Goal: Information Seeking & Learning: Learn about a topic

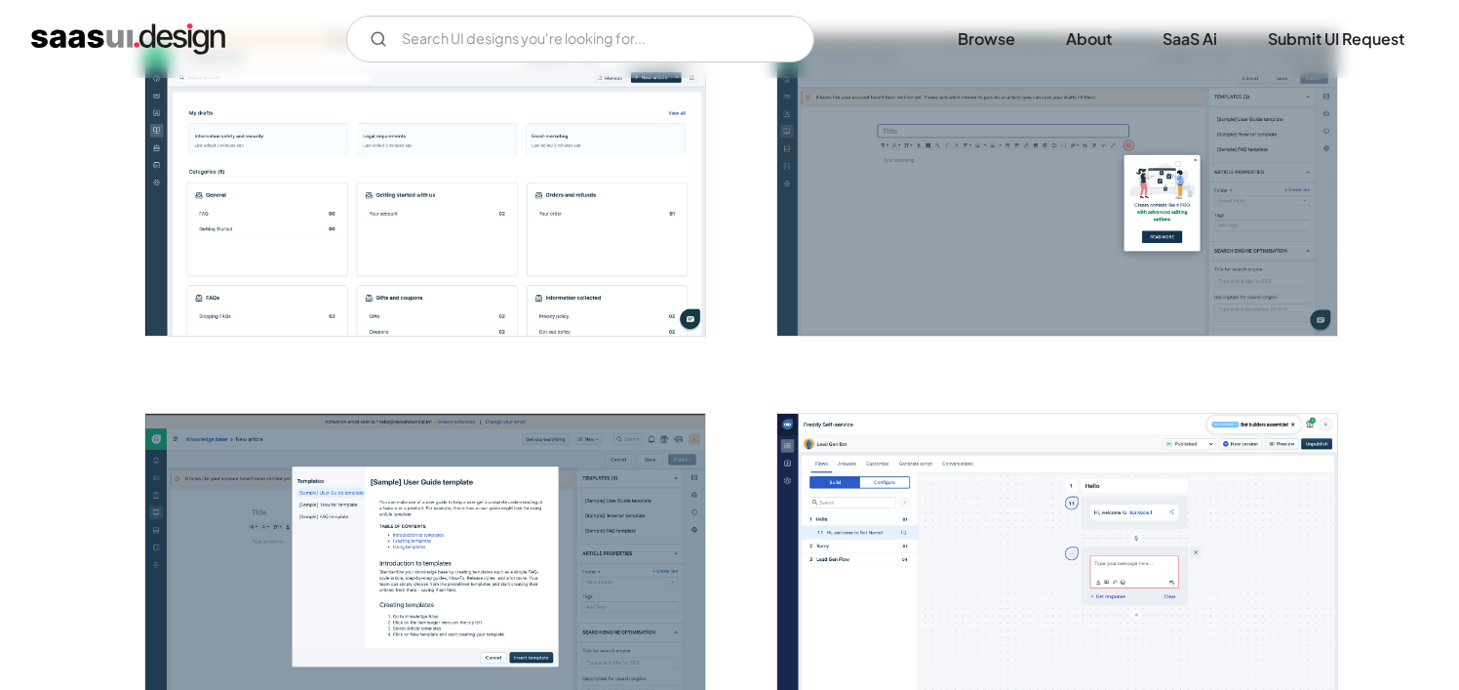
scroll to position [2465, 0]
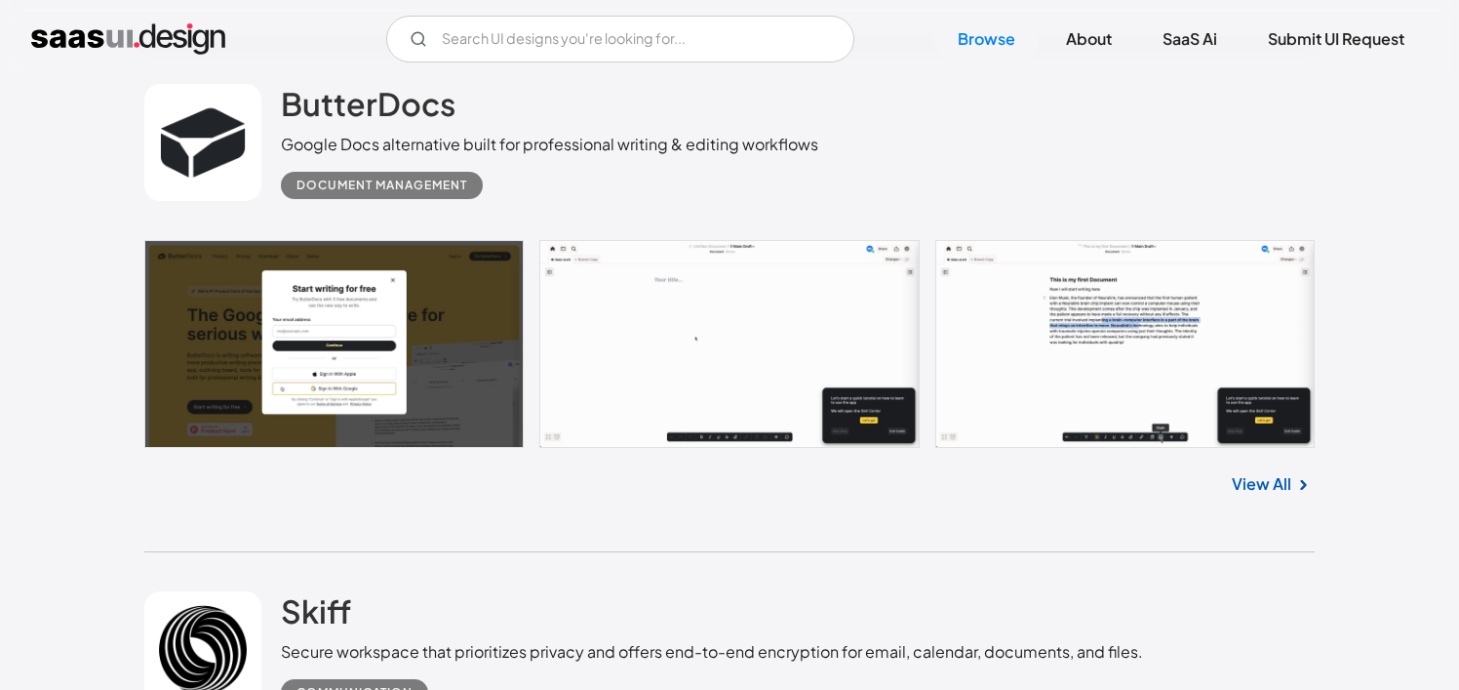
scroll to position [10828, 0]
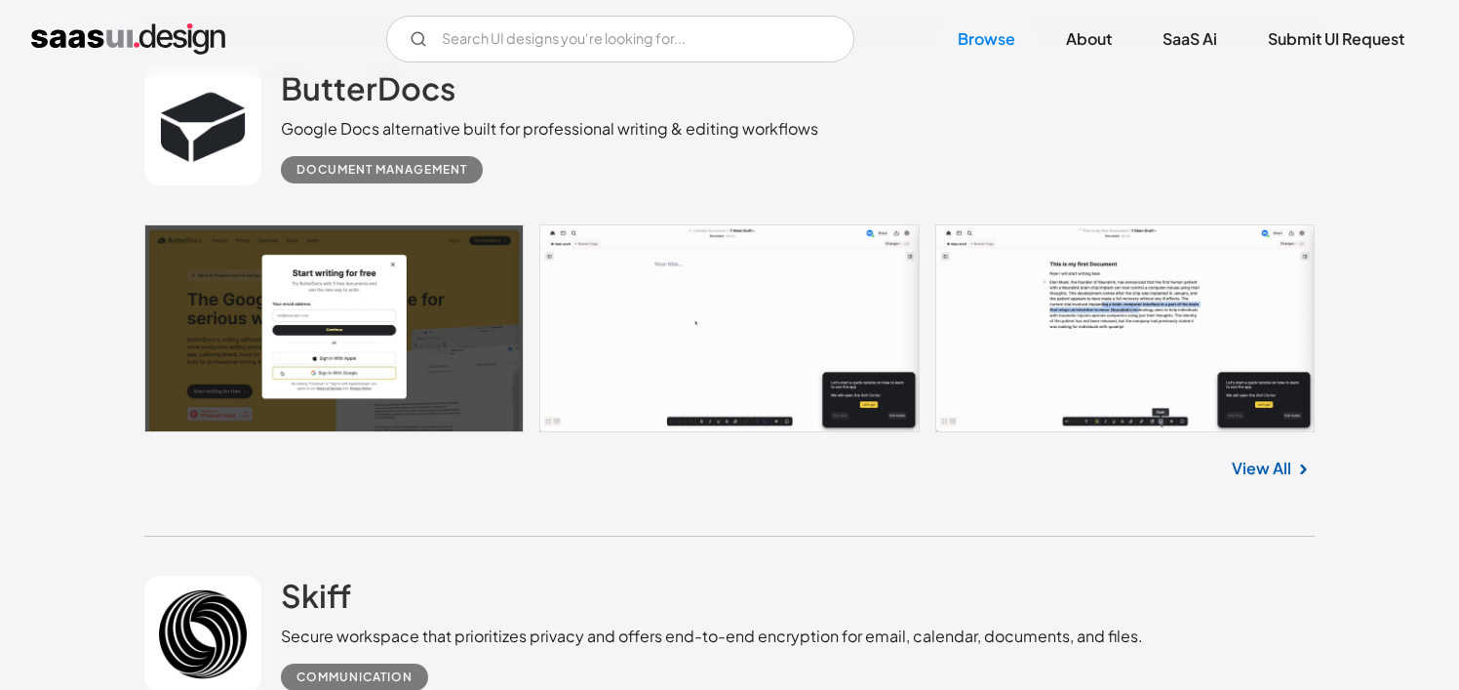
click at [392, 76] on div "V7 Labs Gen AI Application Design Best-in-class data labeling tool. GenAI Close…" at bounding box center [729, 39] width 1459 height 78
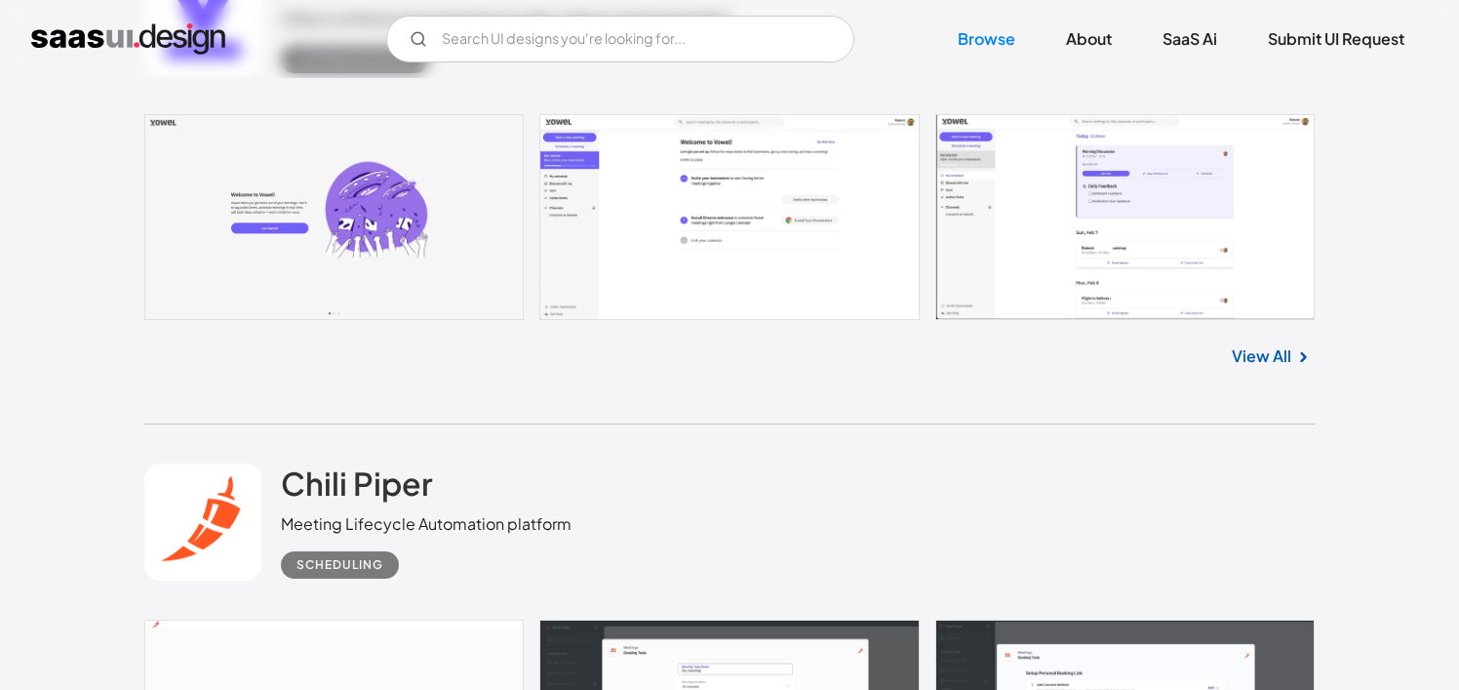
scroll to position [30127, 0]
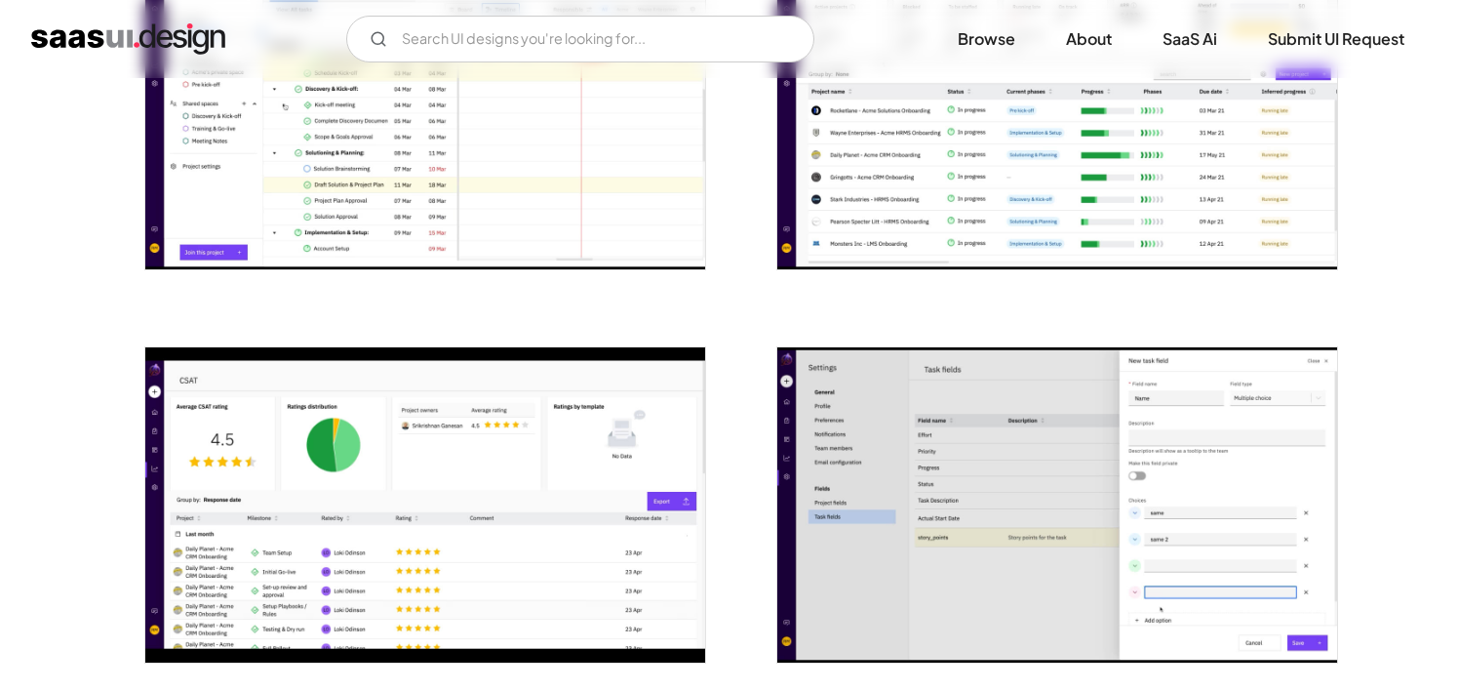
scroll to position [2510, 0]
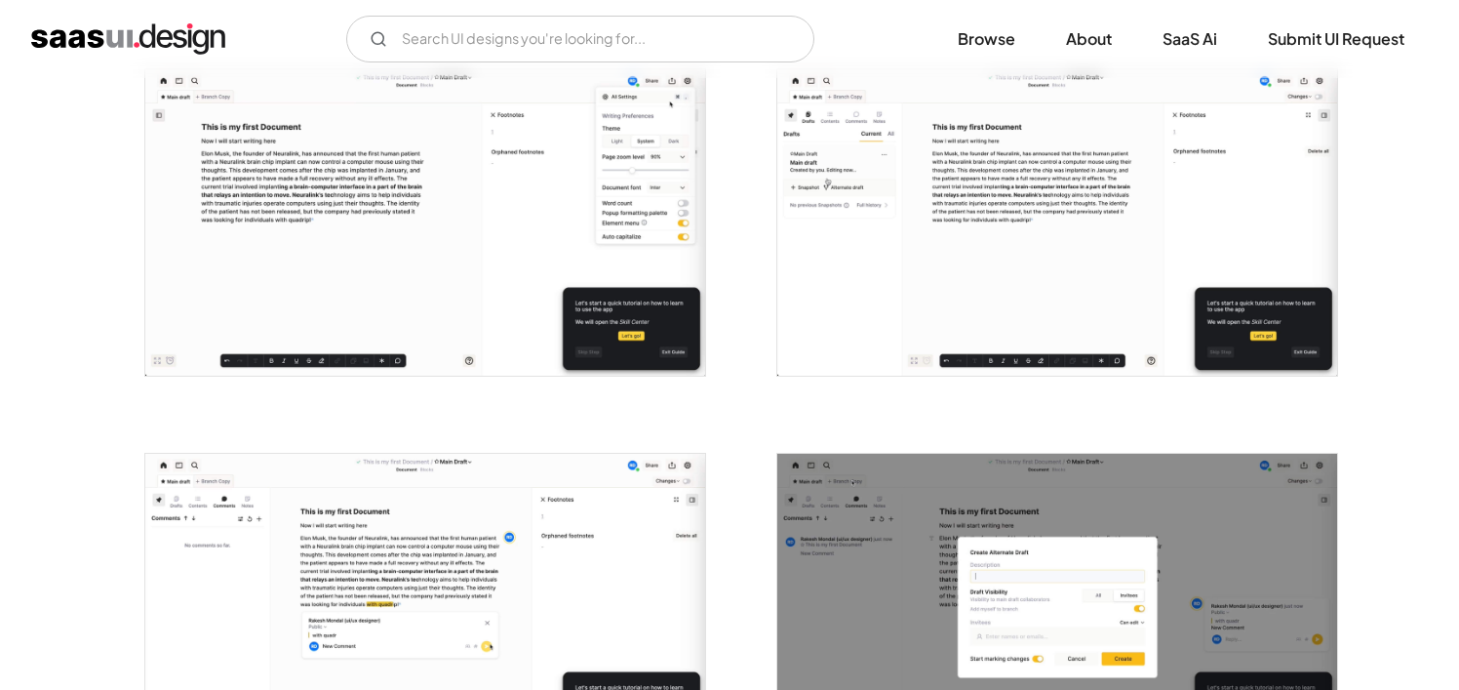
scroll to position [1489, 0]
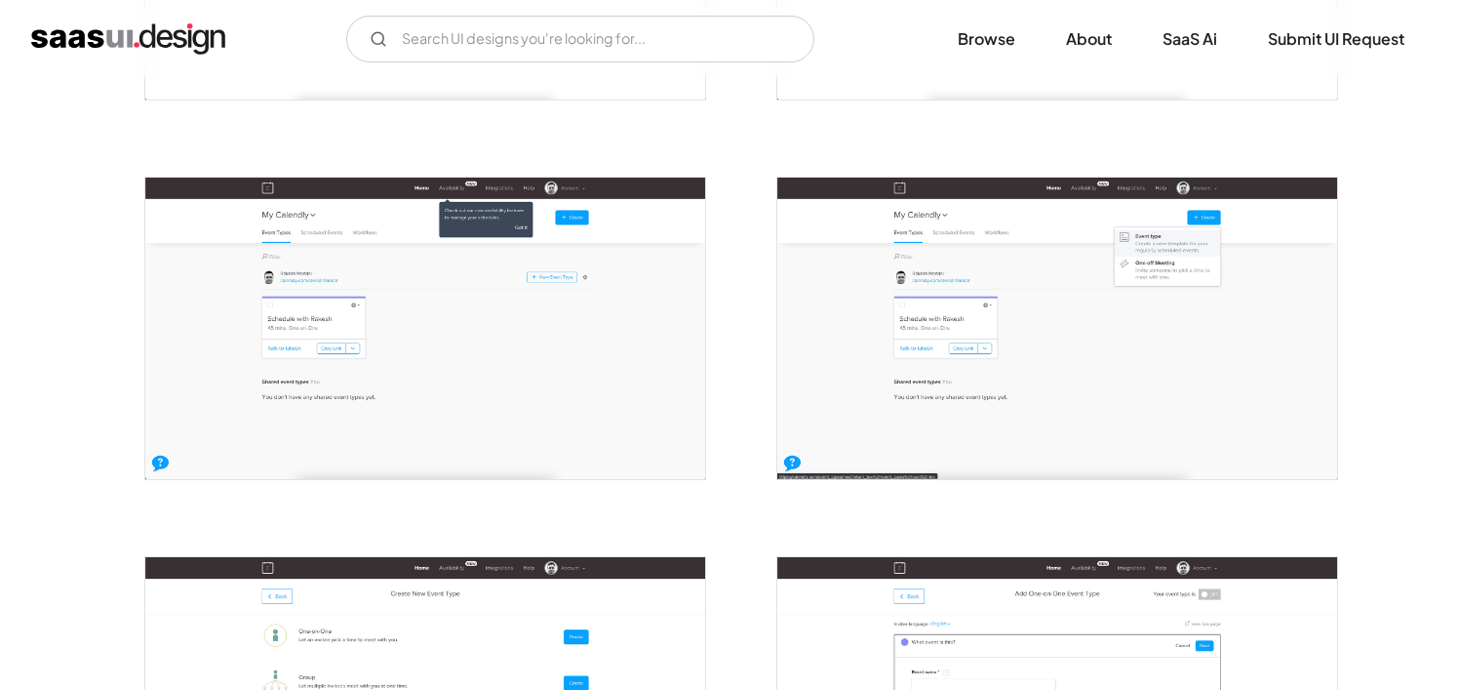
scroll to position [701, 0]
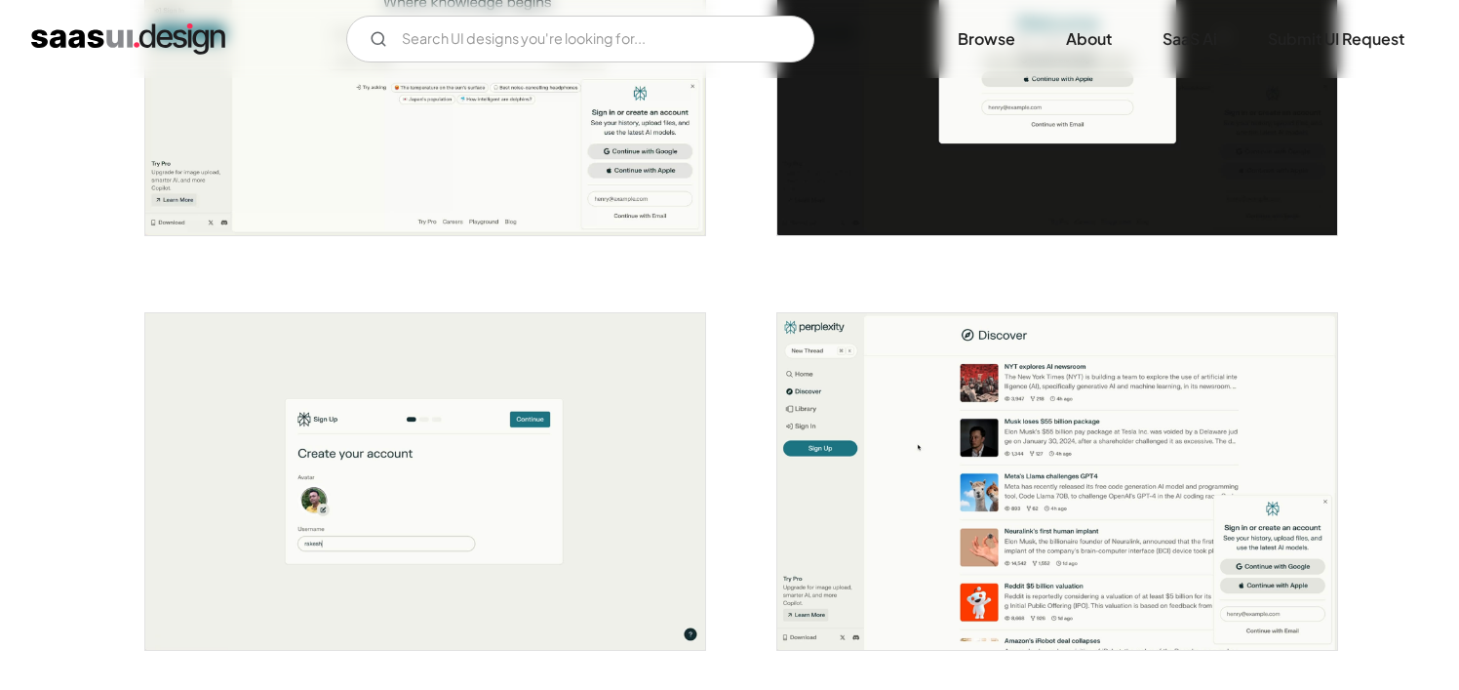
scroll to position [618, 0]
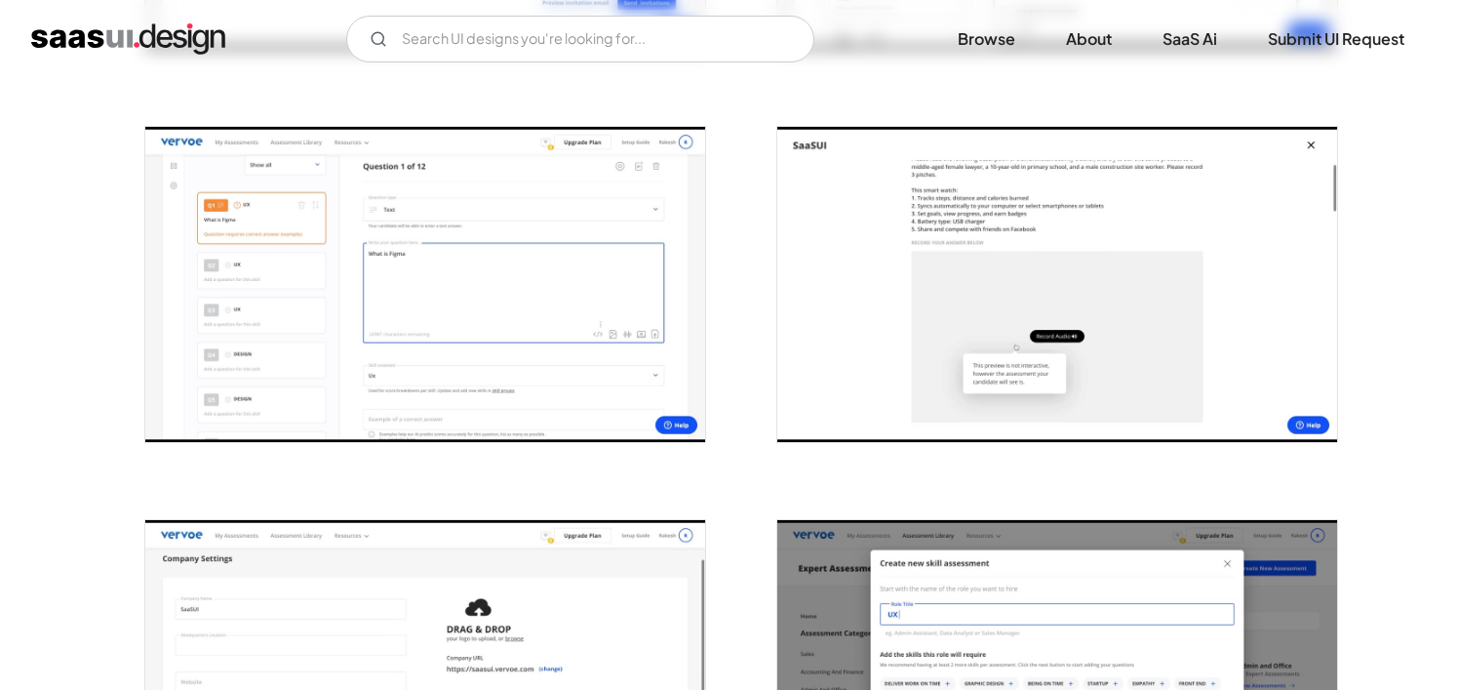
scroll to position [1134, 0]
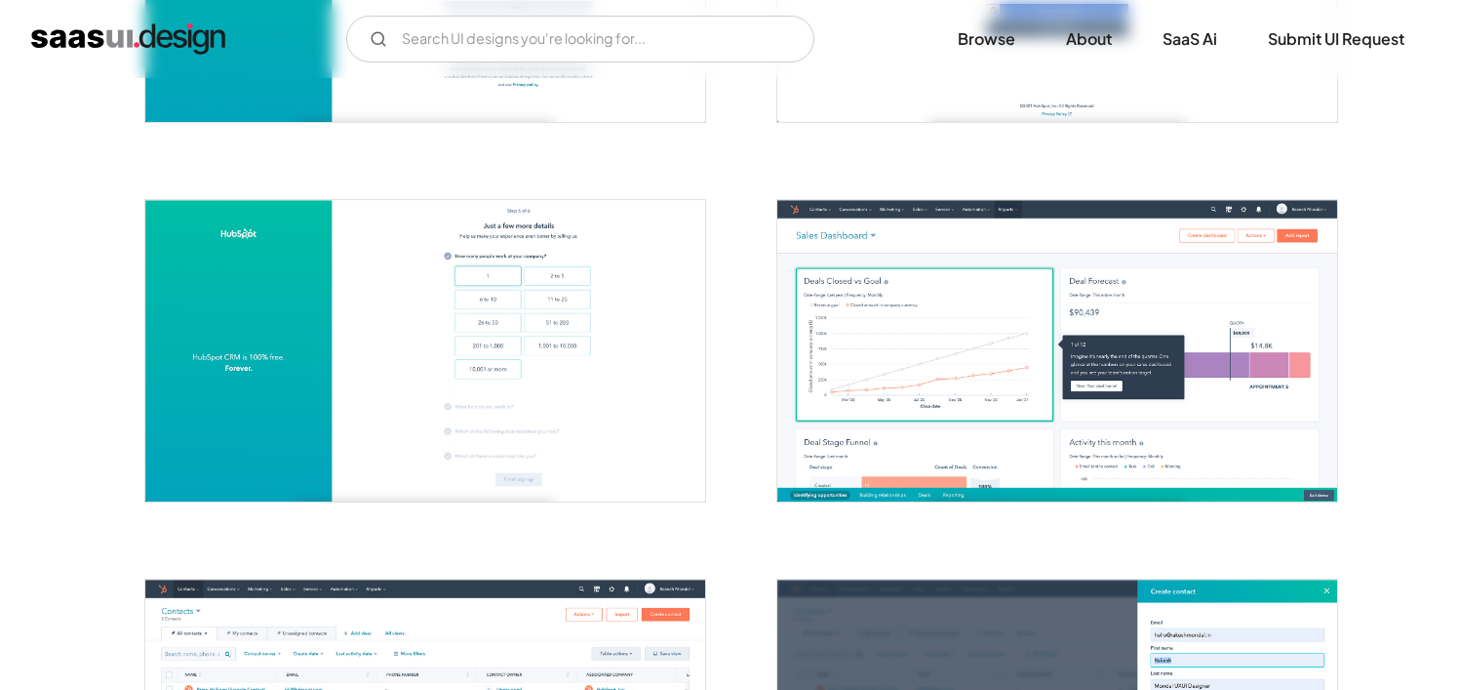
scroll to position [741, 0]
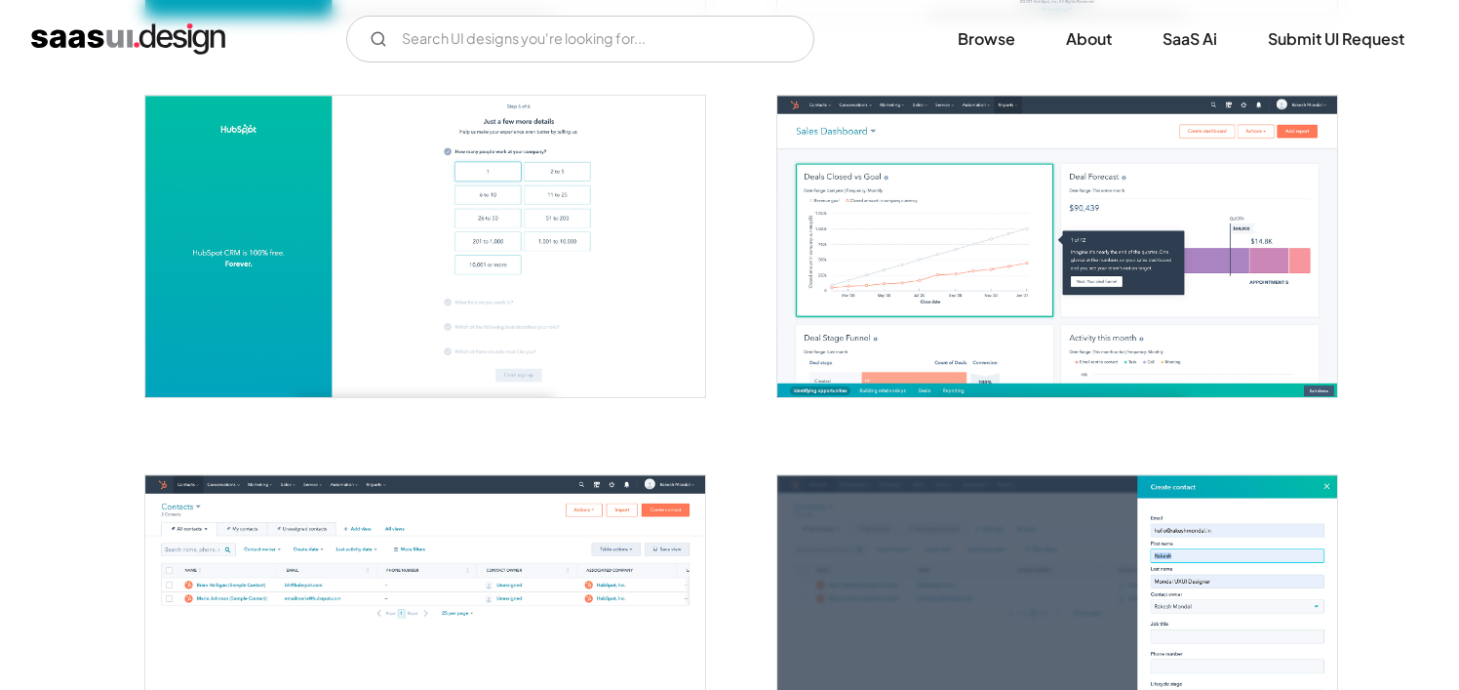
click at [925, 162] on img "open lightbox" at bounding box center [1057, 246] width 560 height 301
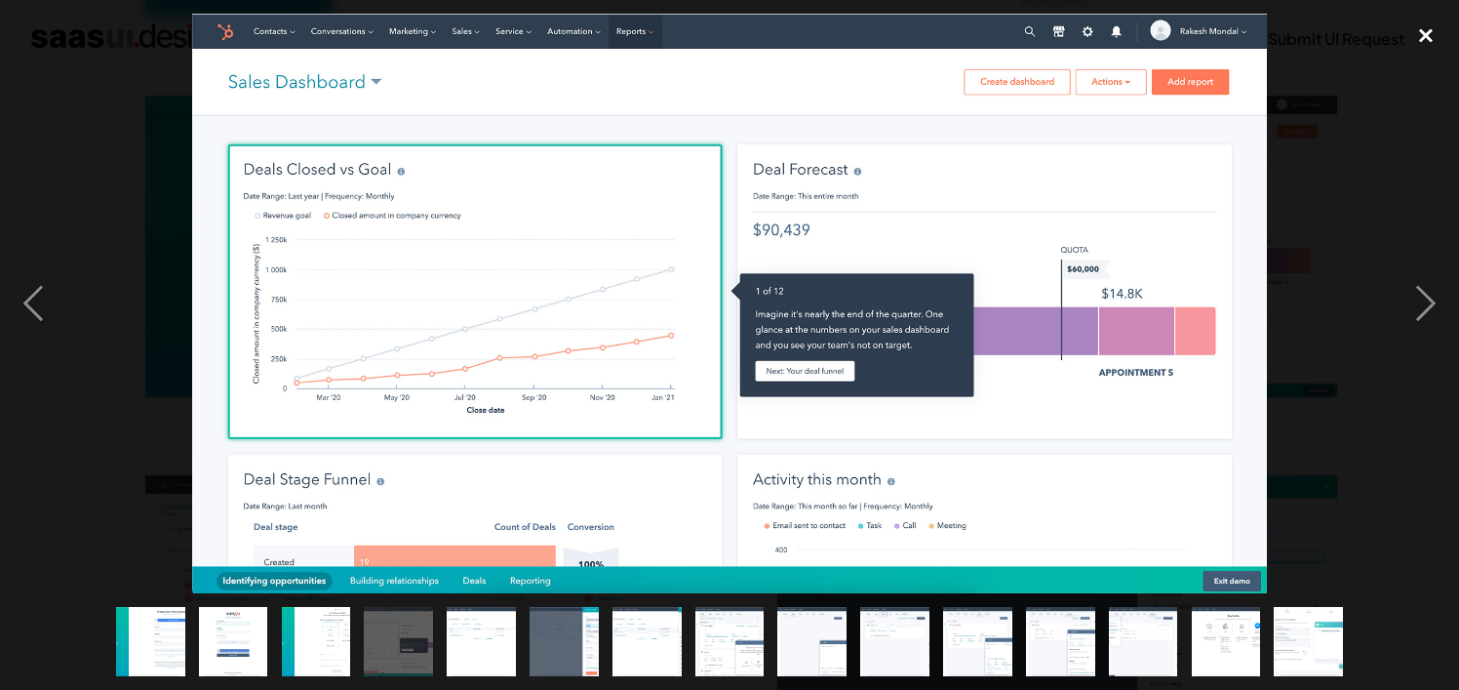
click at [1425, 36] on div "close lightbox" at bounding box center [1426, 35] width 66 height 43
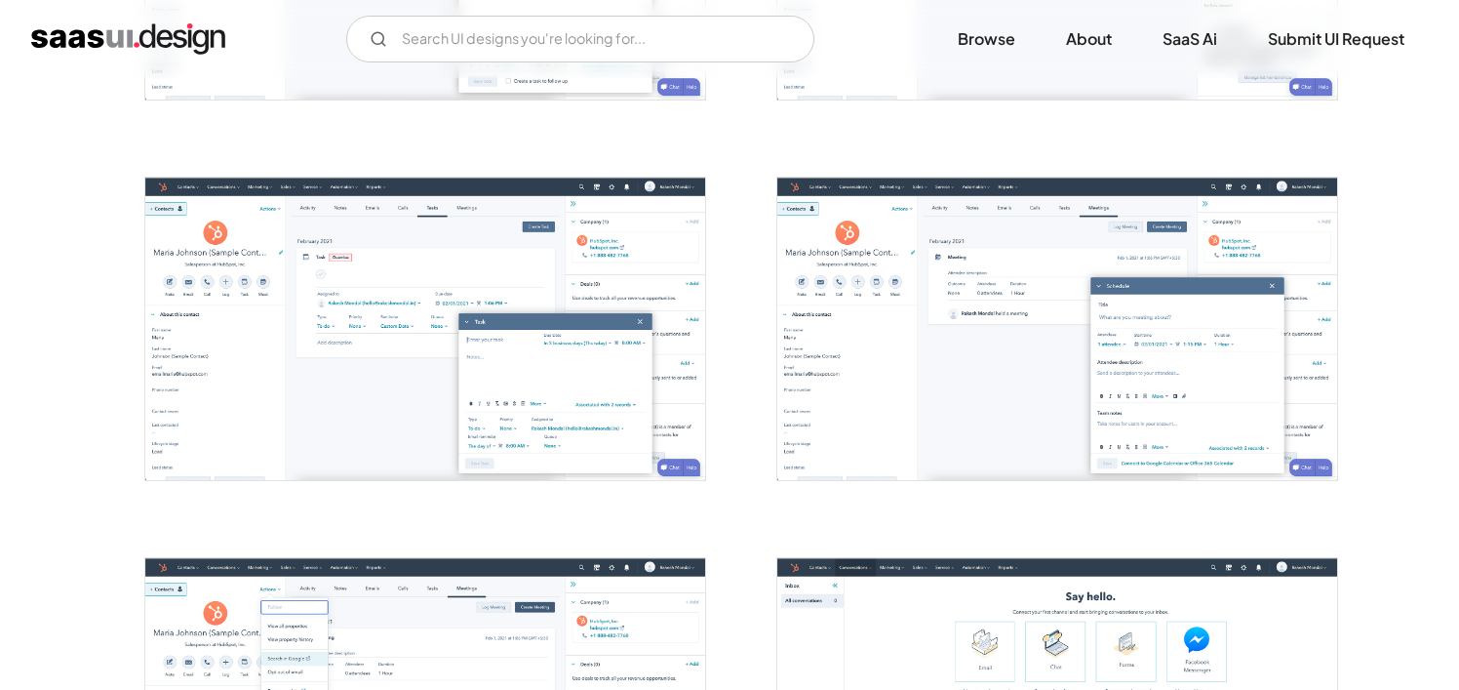
scroll to position [2211, 0]
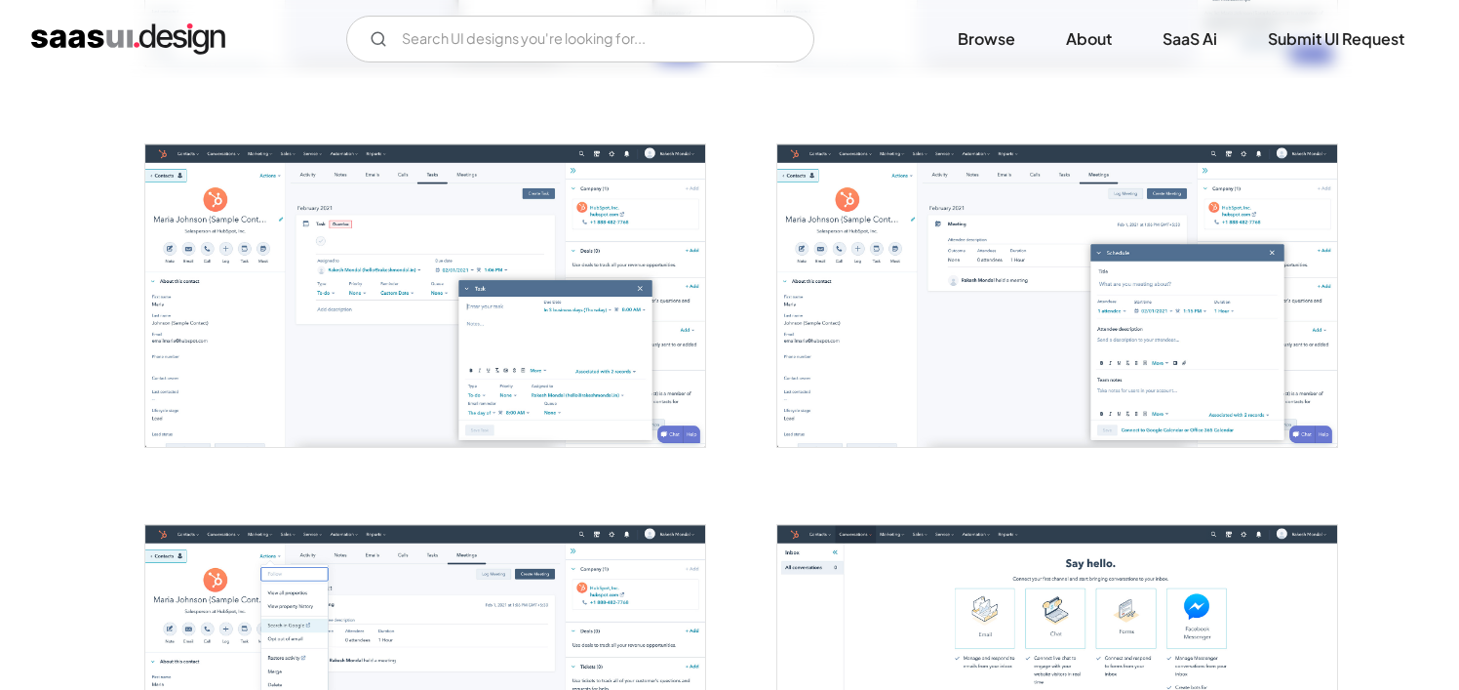
click at [604, 300] on img "open lightbox" at bounding box center [425, 294] width 560 height 301
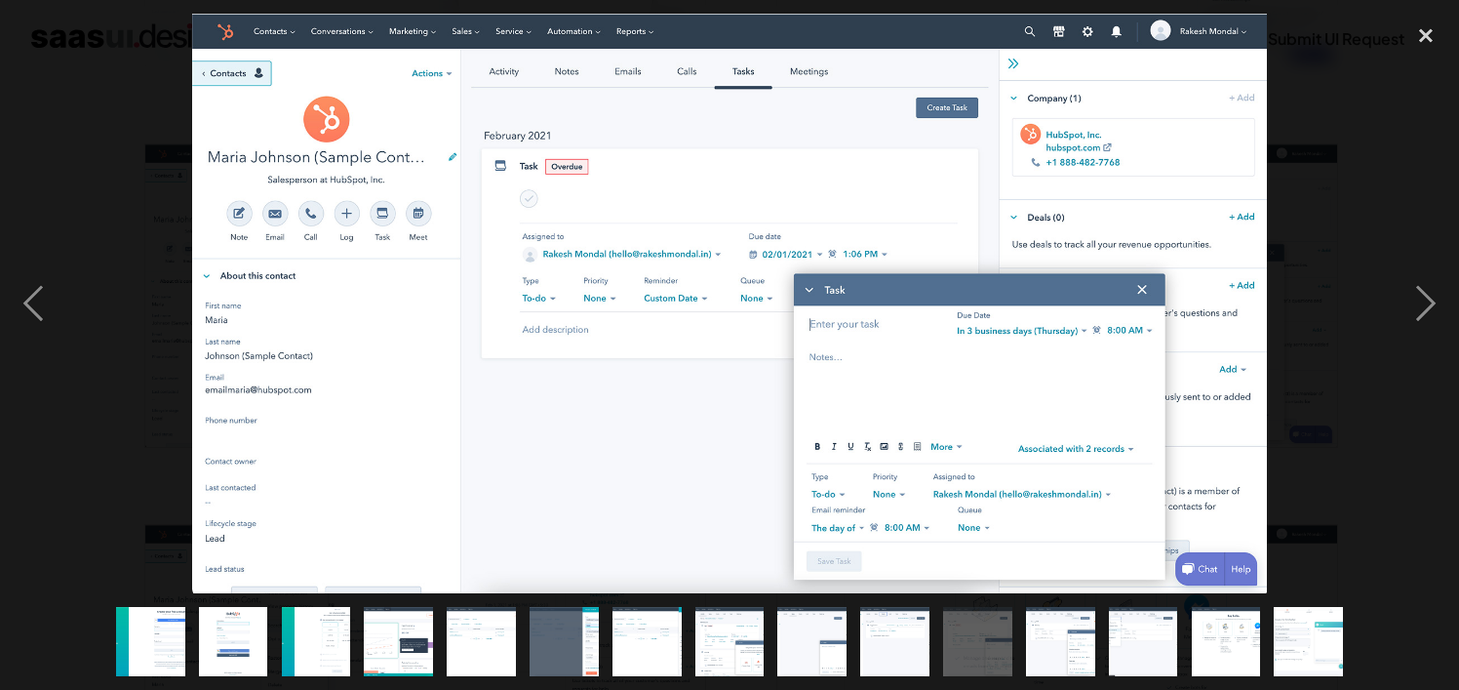
click at [1293, 178] on div at bounding box center [729, 303] width 1459 height 579
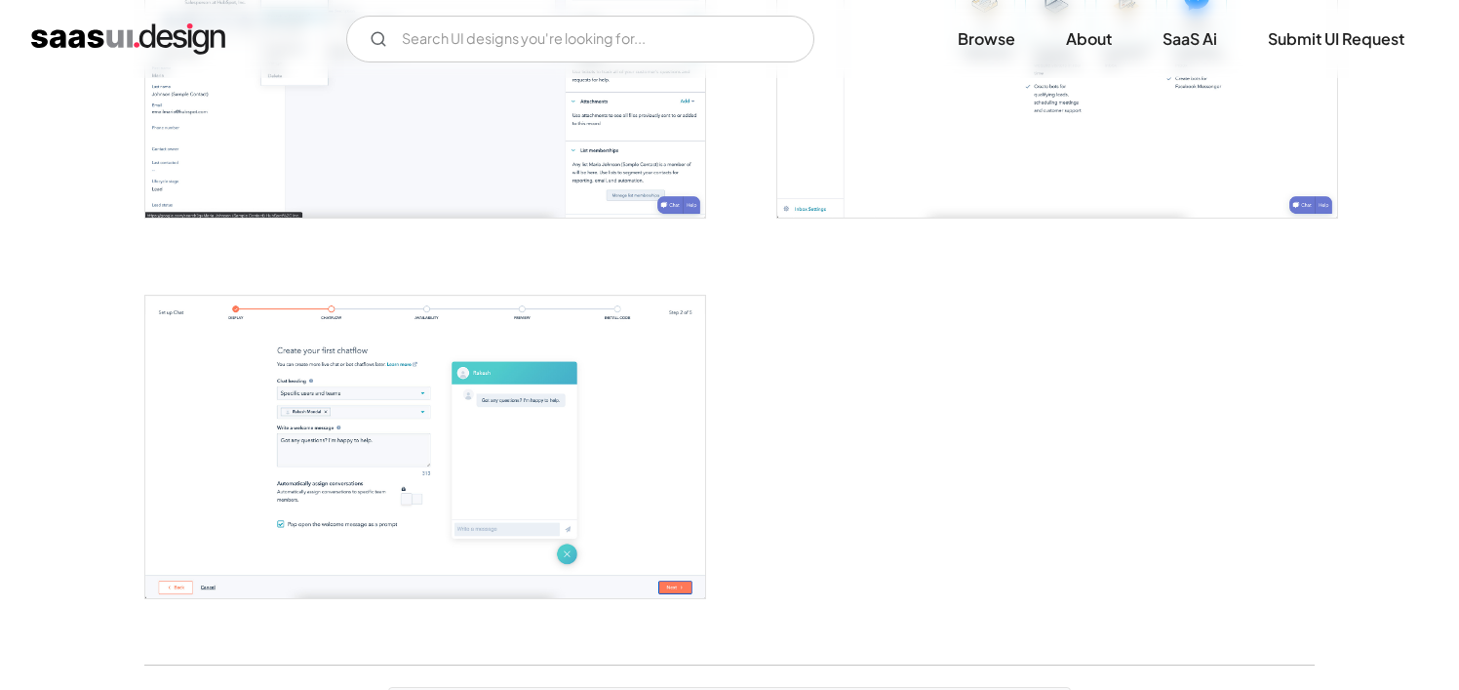
scroll to position [2849, 0]
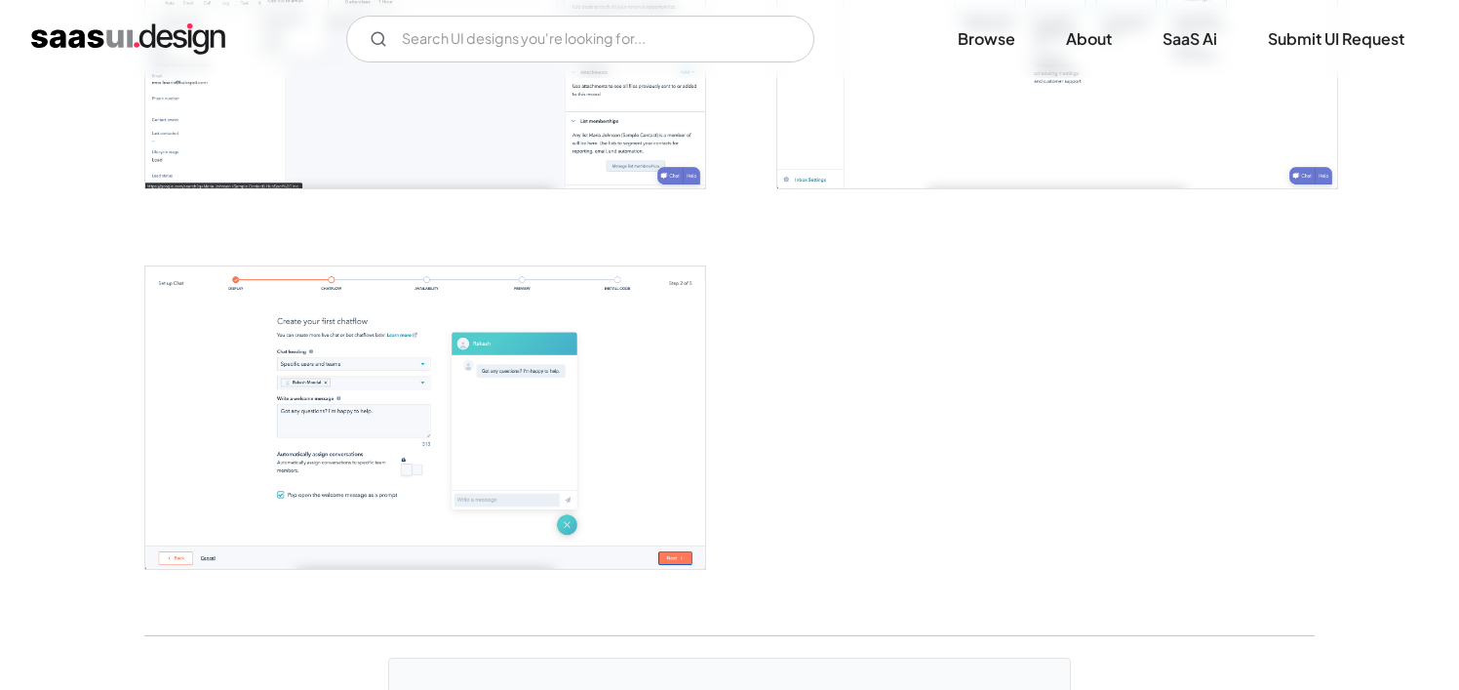
click at [559, 392] on img "open lightbox" at bounding box center [425, 416] width 560 height 301
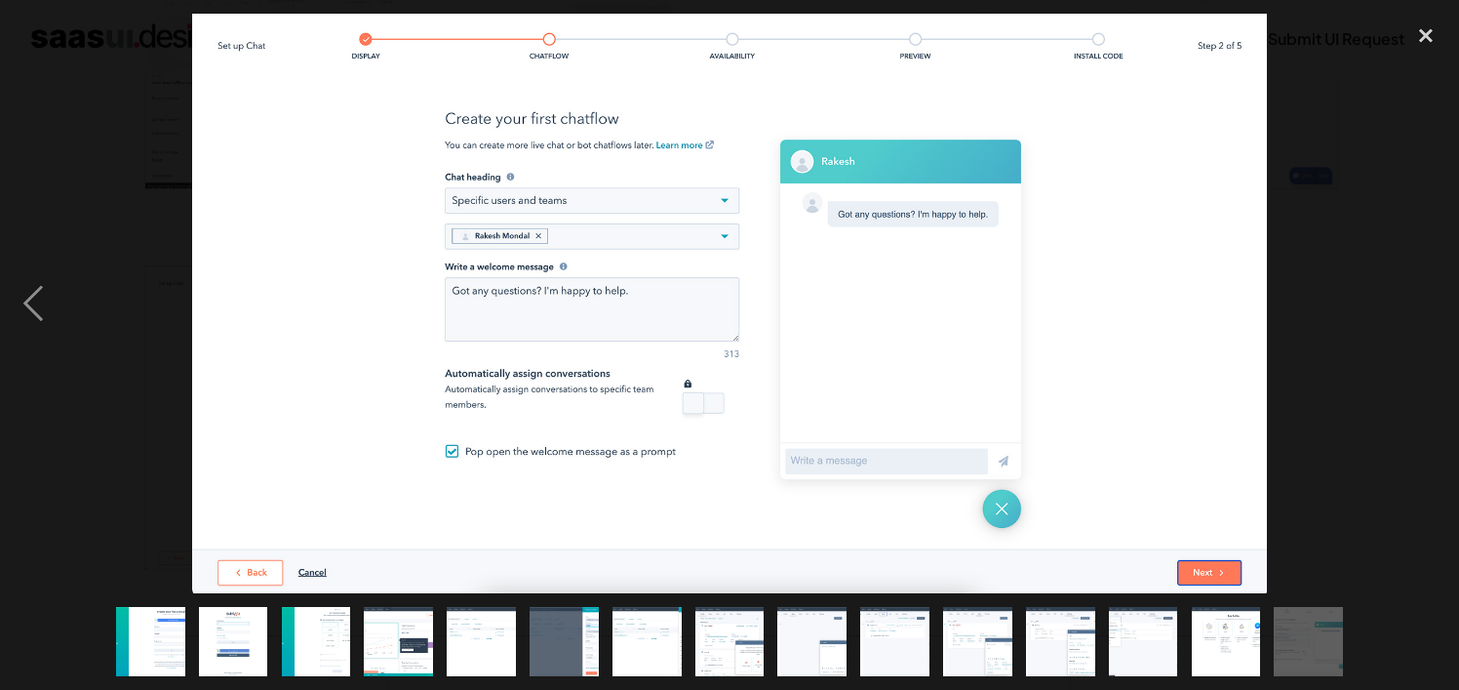
click at [1326, 189] on div at bounding box center [729, 303] width 1459 height 579
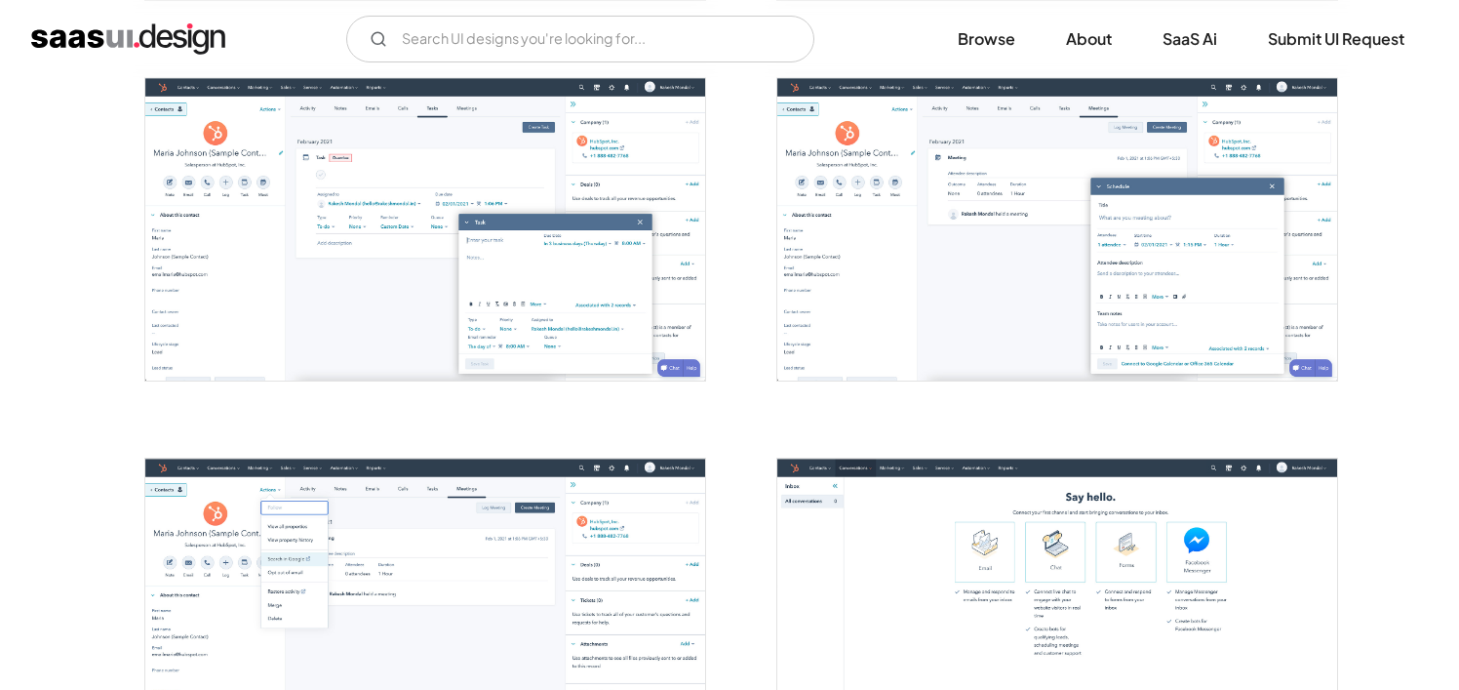
scroll to position [2256, 0]
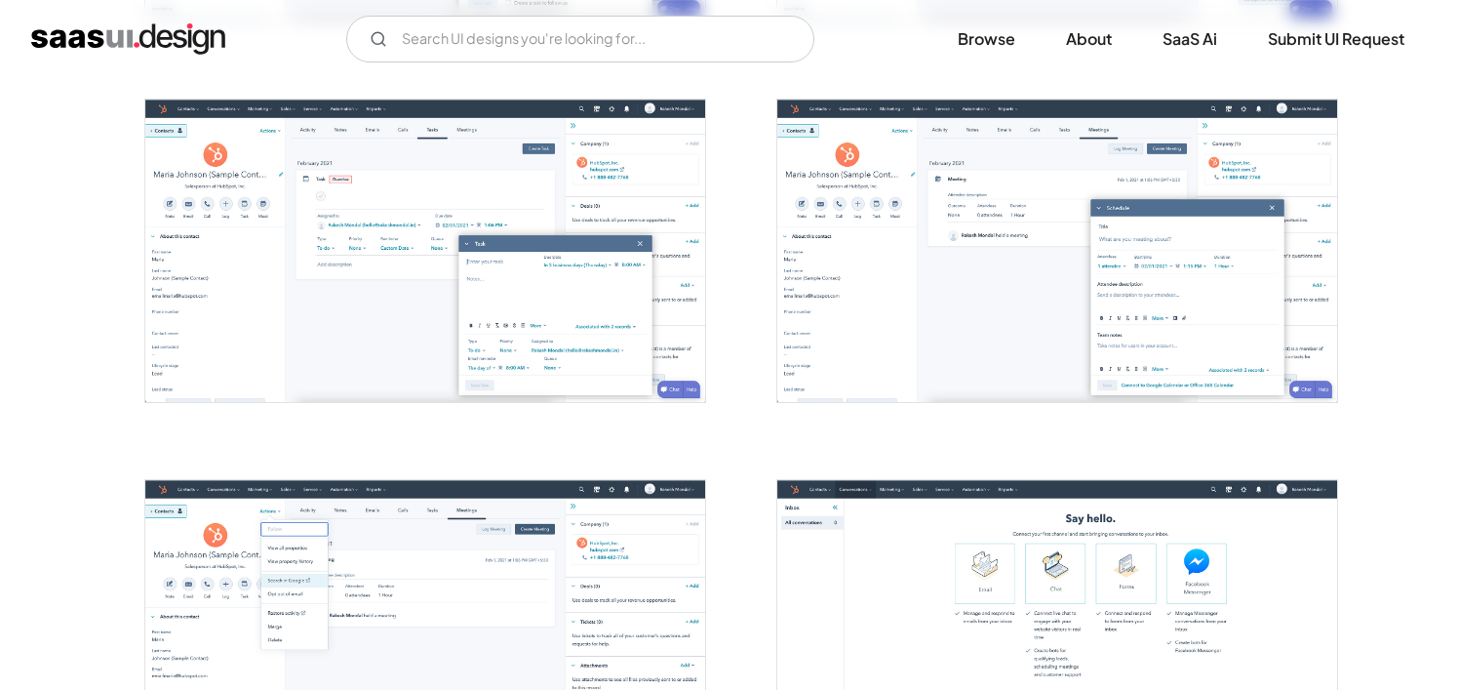
click at [507, 238] on img "open lightbox" at bounding box center [425, 249] width 560 height 301
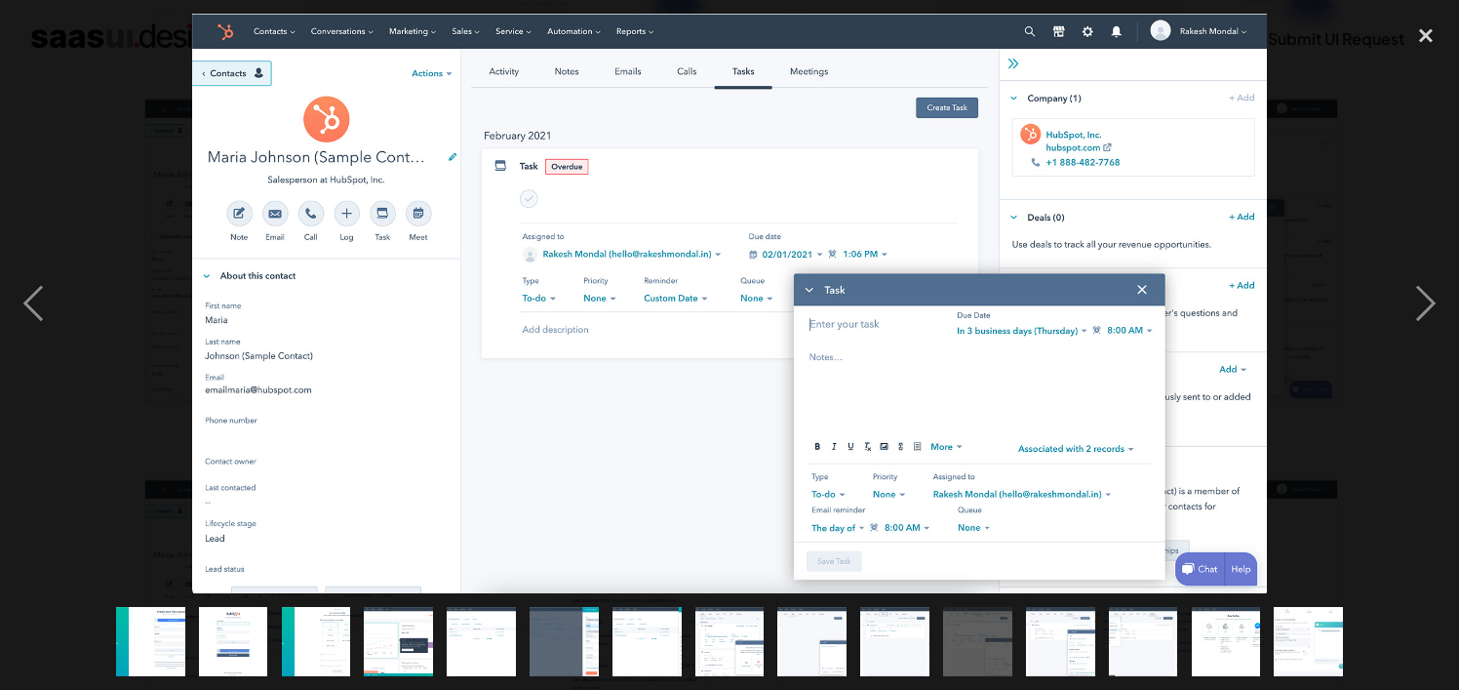
click at [1338, 163] on div at bounding box center [729, 303] width 1459 height 579
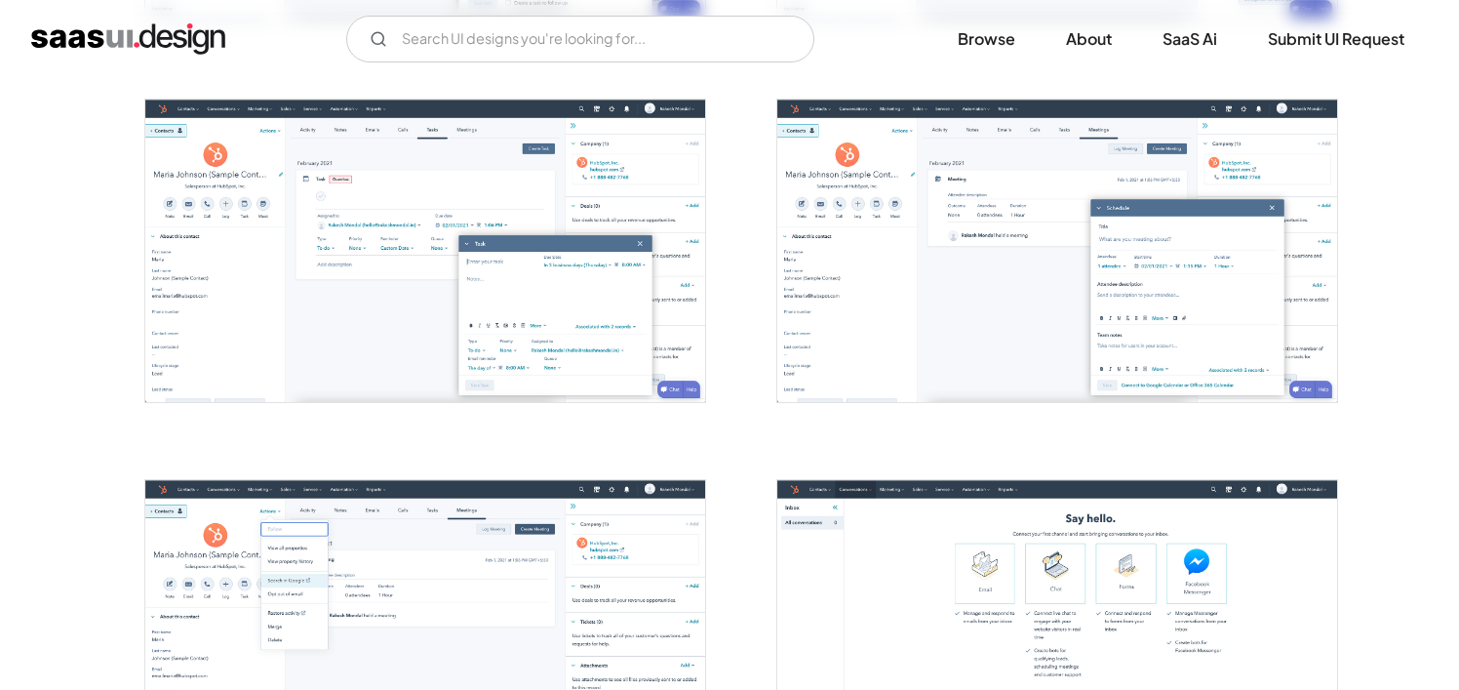
click at [966, 195] on img "open lightbox" at bounding box center [1057, 249] width 560 height 301
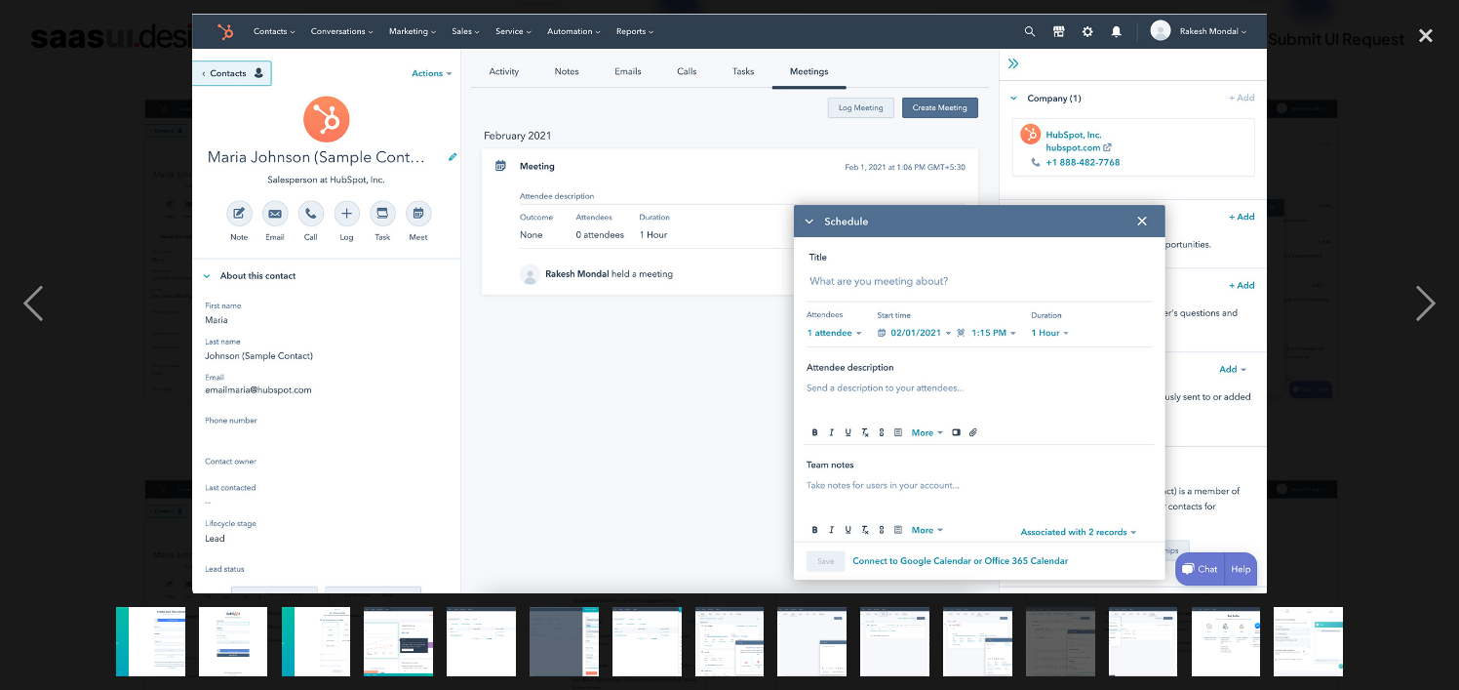
click at [1296, 136] on div at bounding box center [729, 303] width 1459 height 579
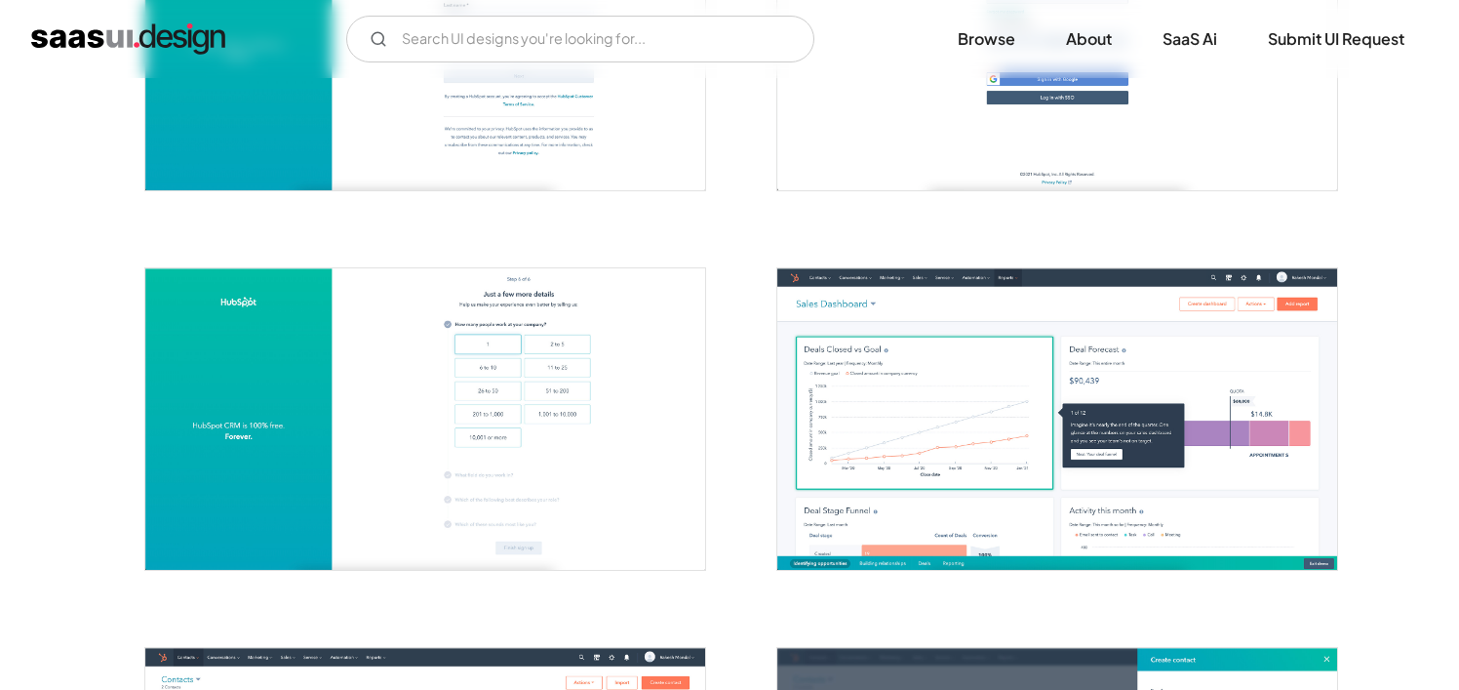
scroll to position [664, 0]
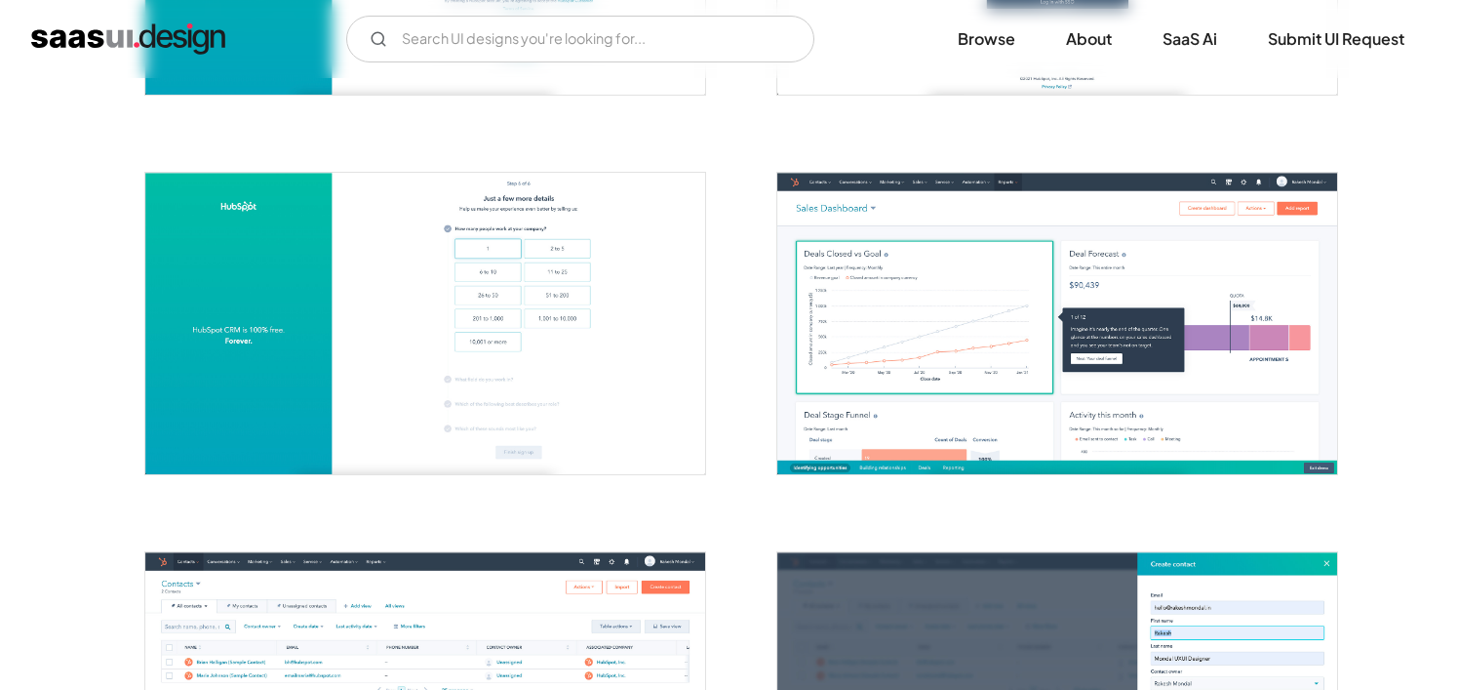
click at [955, 256] on img "open lightbox" at bounding box center [1057, 323] width 560 height 301
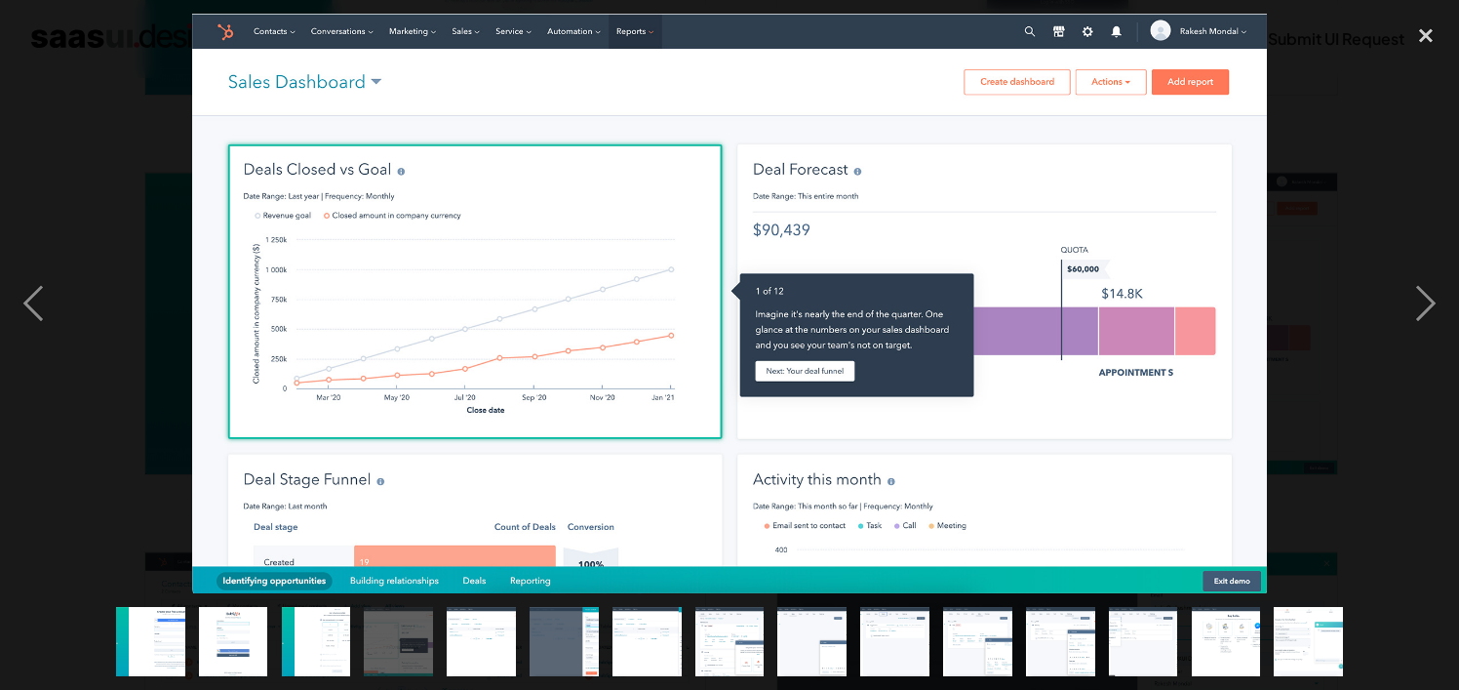
click at [1380, 192] on div at bounding box center [729, 303] width 1459 height 579
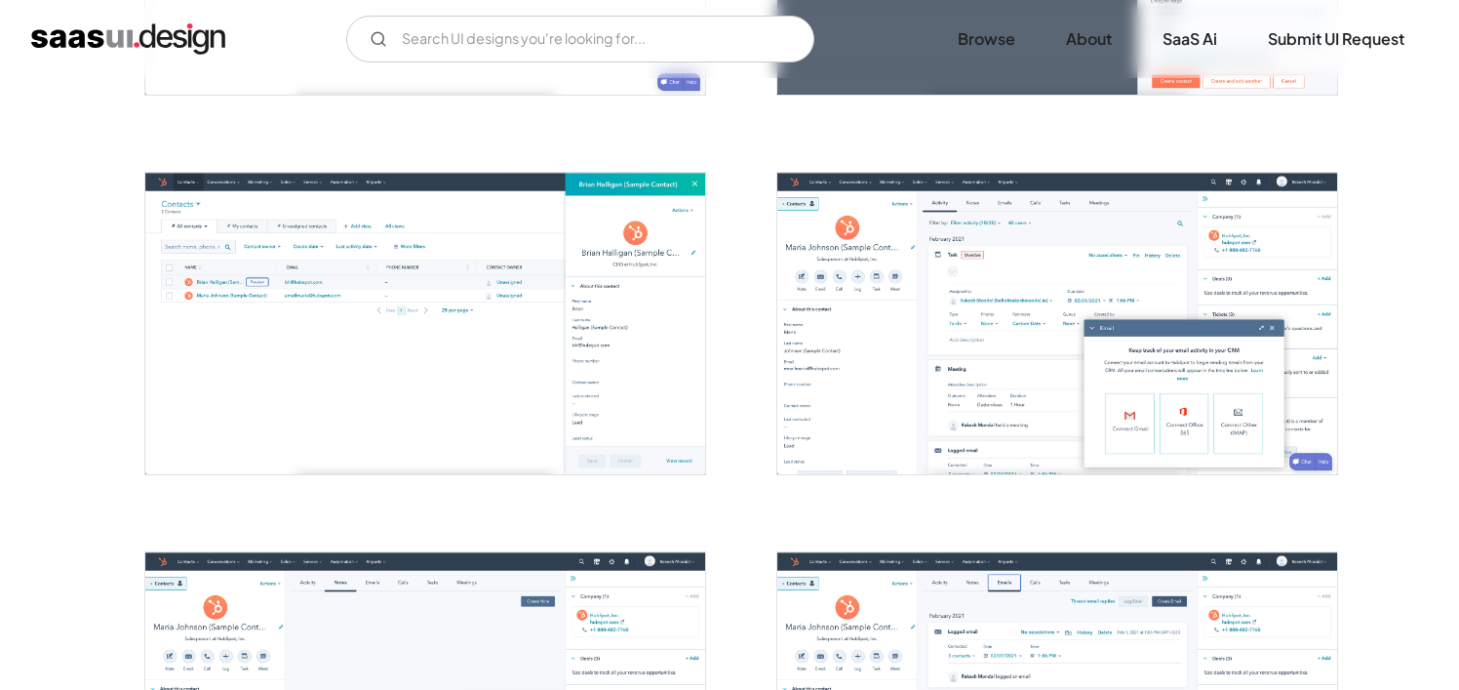
scroll to position [1403, 0]
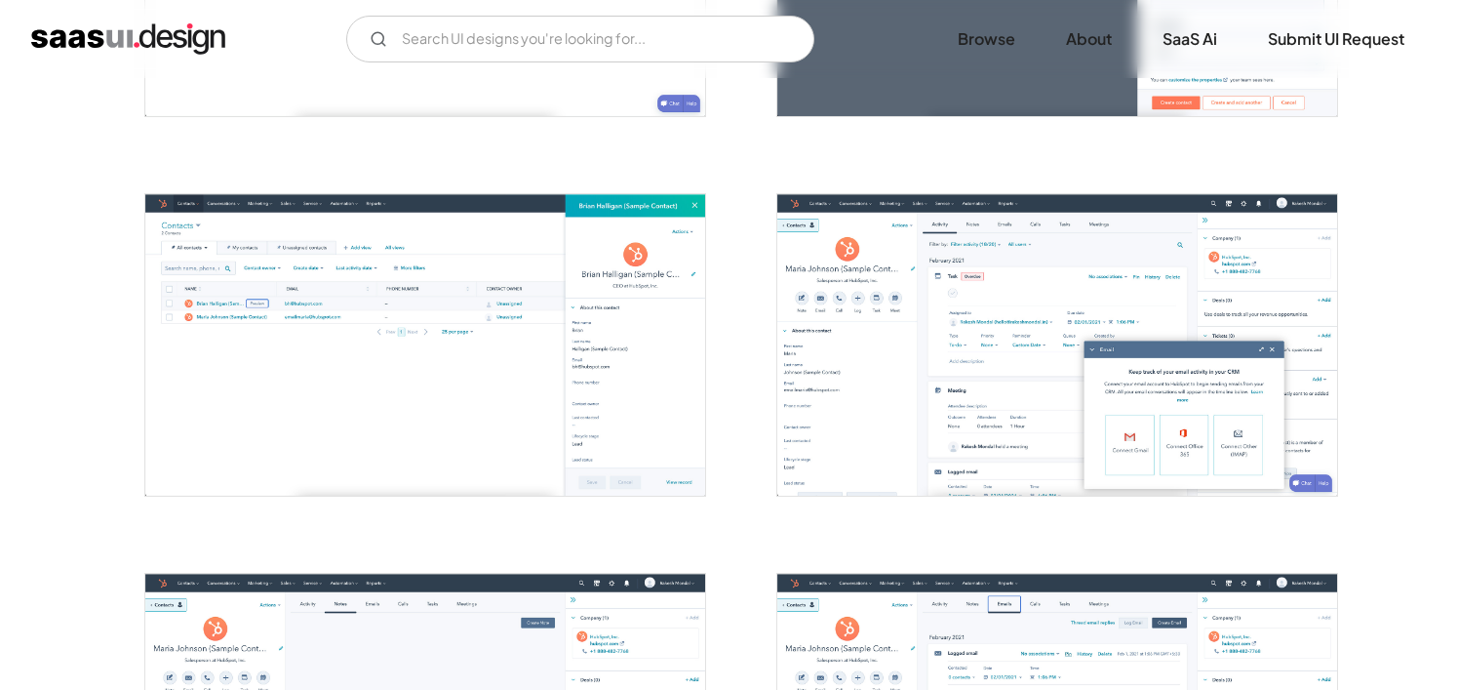
click at [848, 278] on img "open lightbox" at bounding box center [1057, 344] width 560 height 301
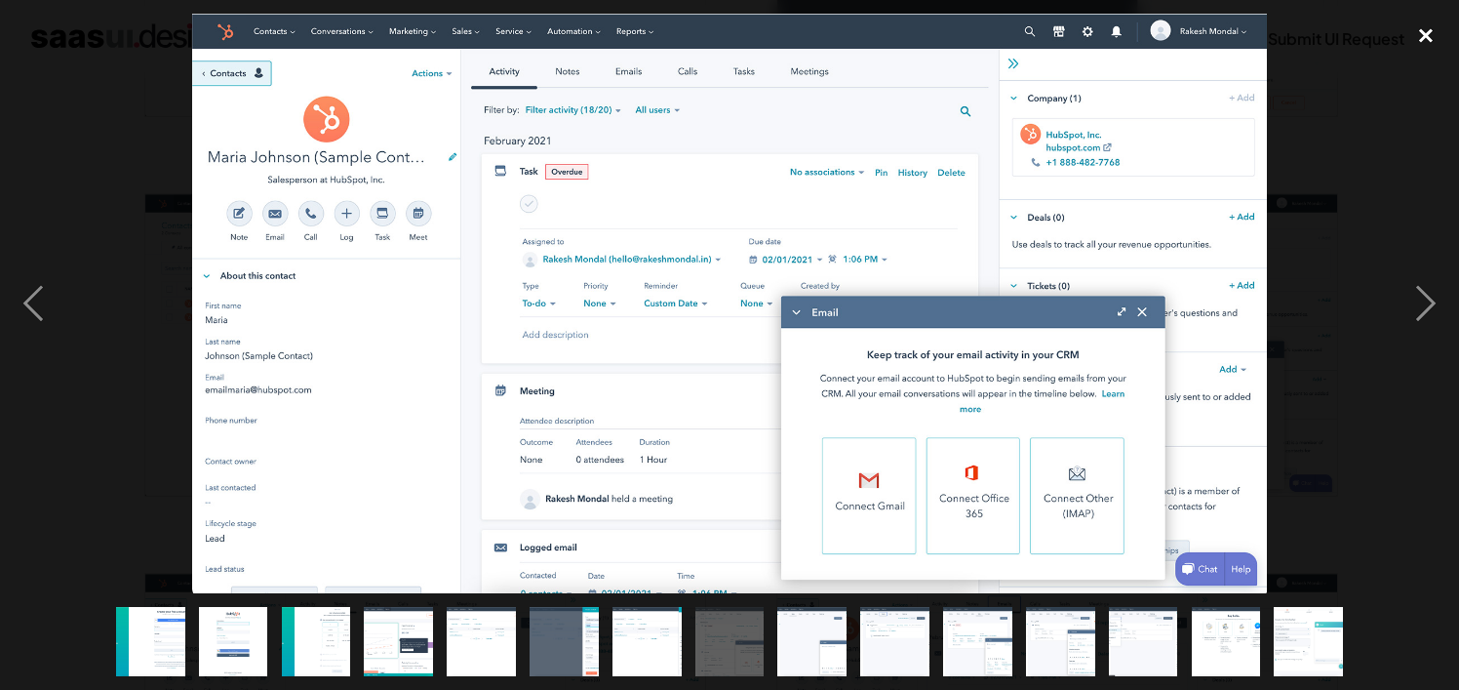
click at [1422, 39] on div "close lightbox" at bounding box center [1426, 35] width 66 height 43
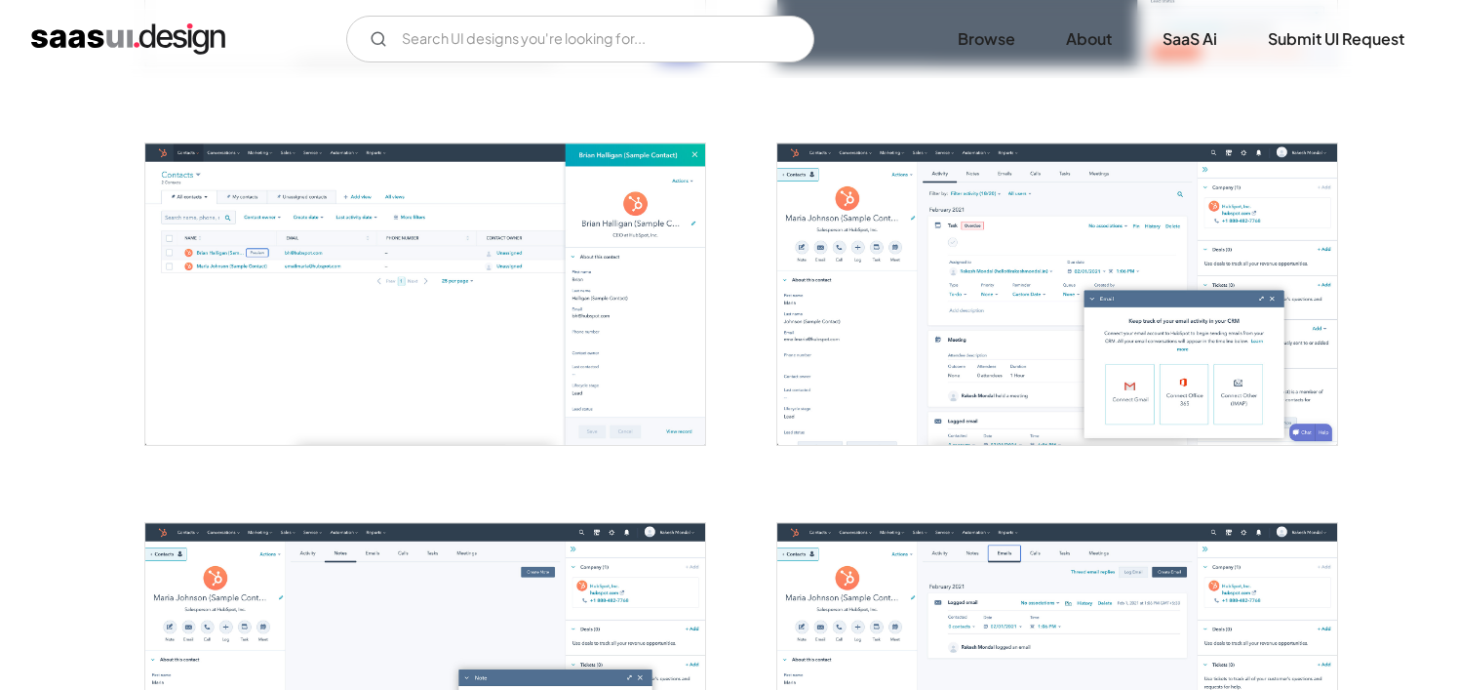
scroll to position [1189, 0]
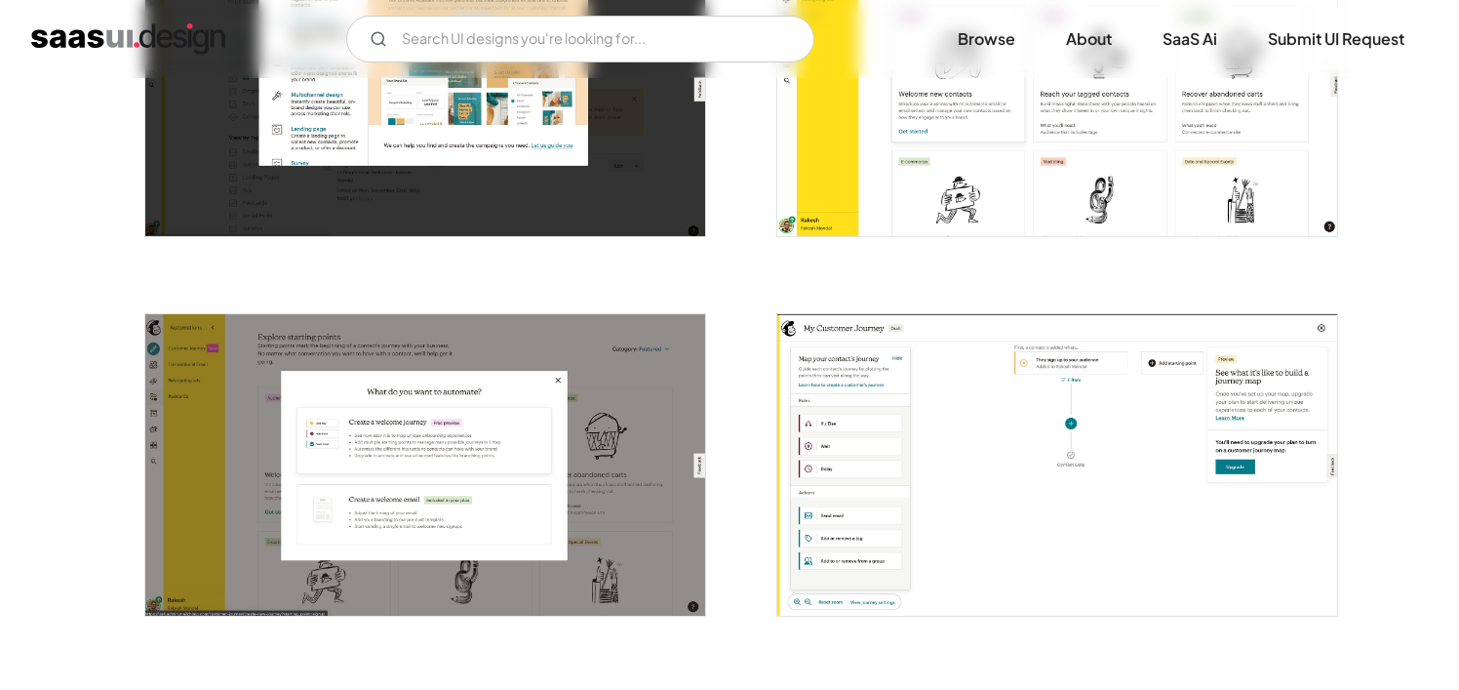
scroll to position [1857, 0]
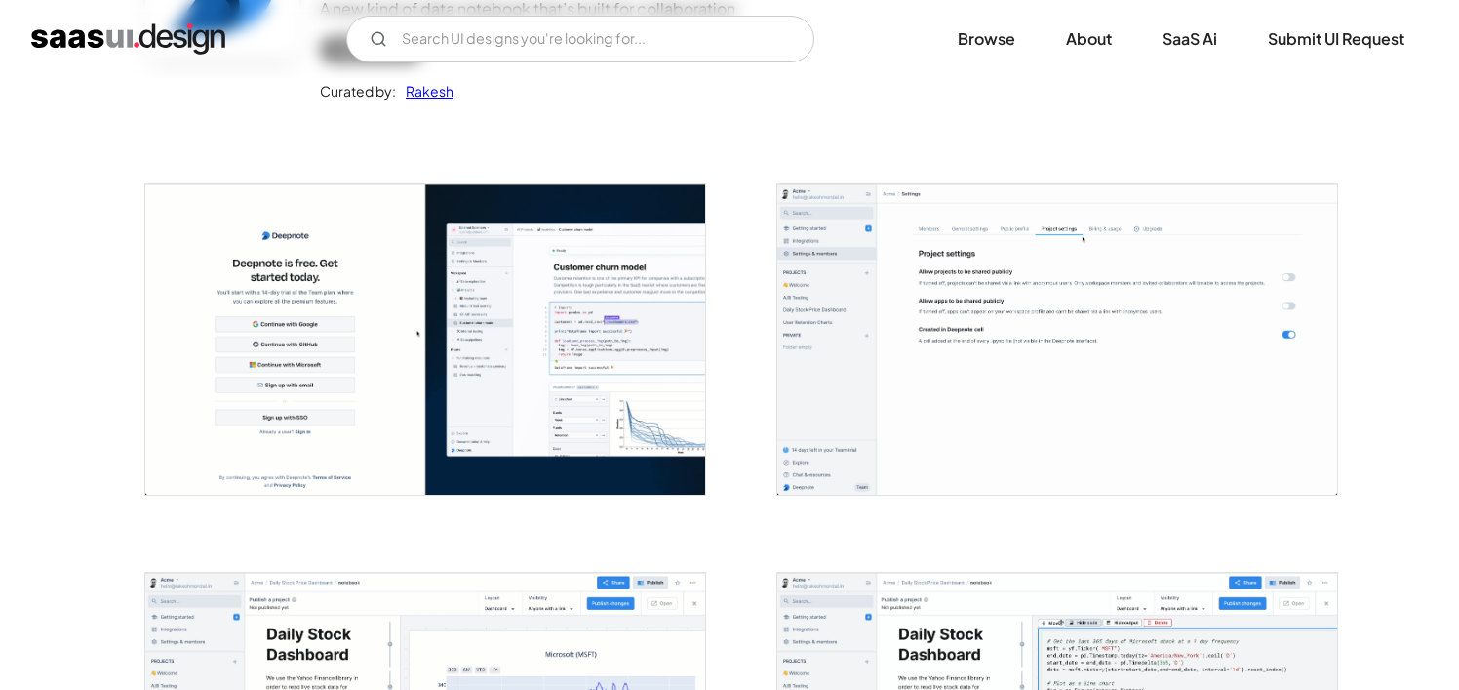
scroll to position [323, 0]
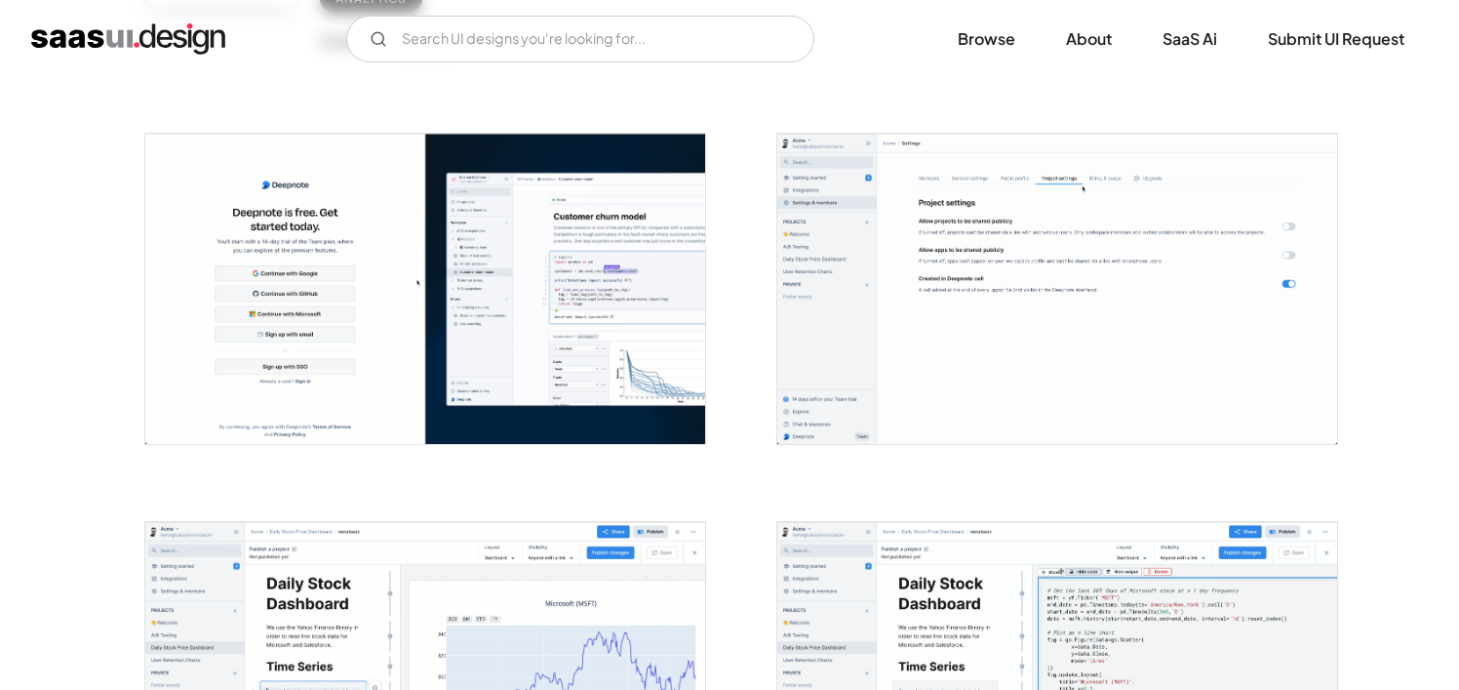
click at [1010, 219] on img "open lightbox" at bounding box center [1057, 289] width 560 height 310
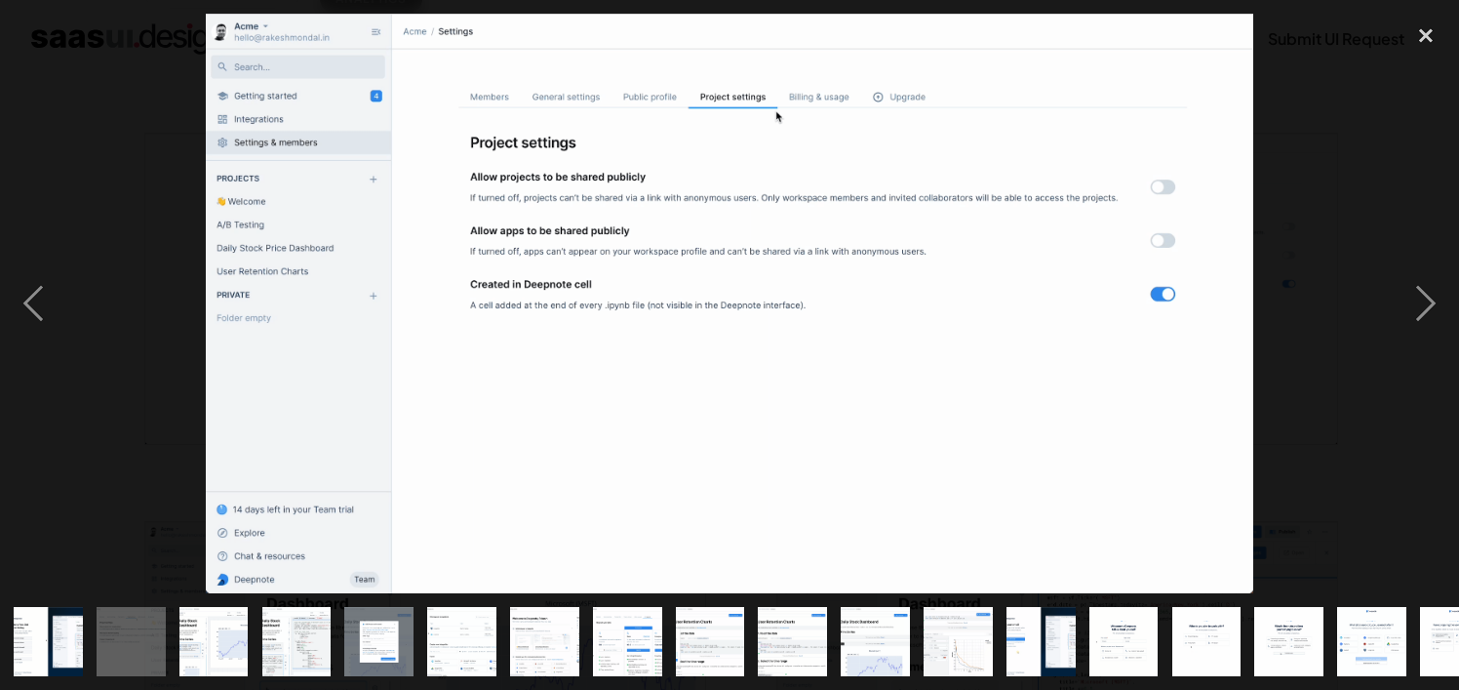
click at [1299, 195] on div at bounding box center [729, 303] width 1459 height 579
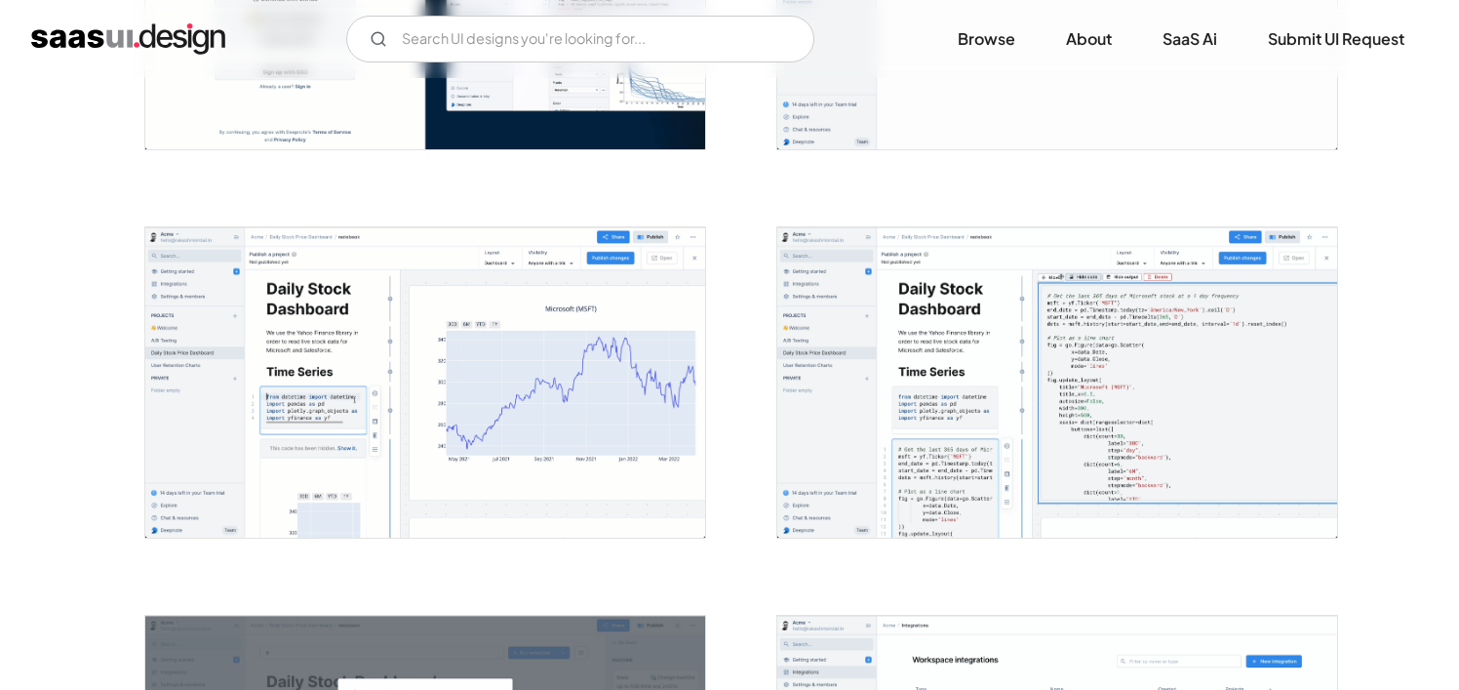
scroll to position [732, 0]
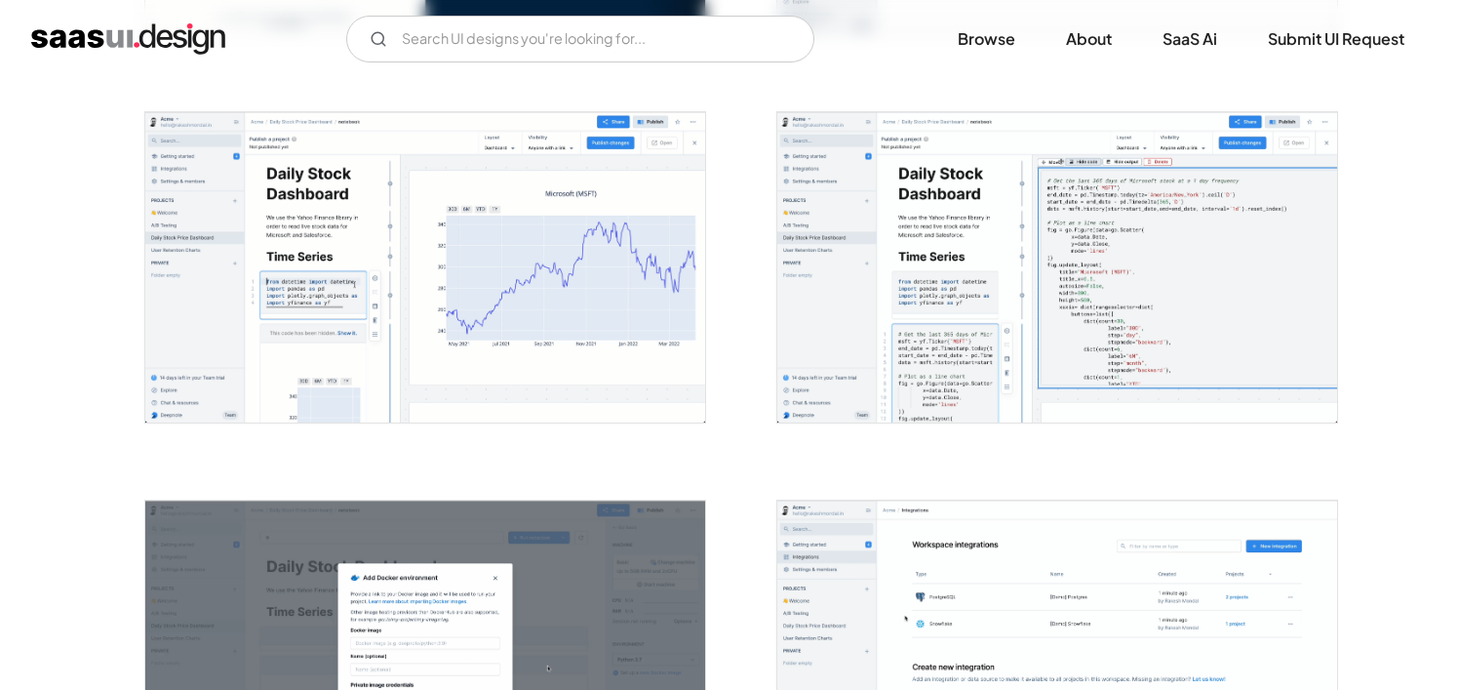
click at [646, 320] on img "open lightbox" at bounding box center [425, 267] width 560 height 310
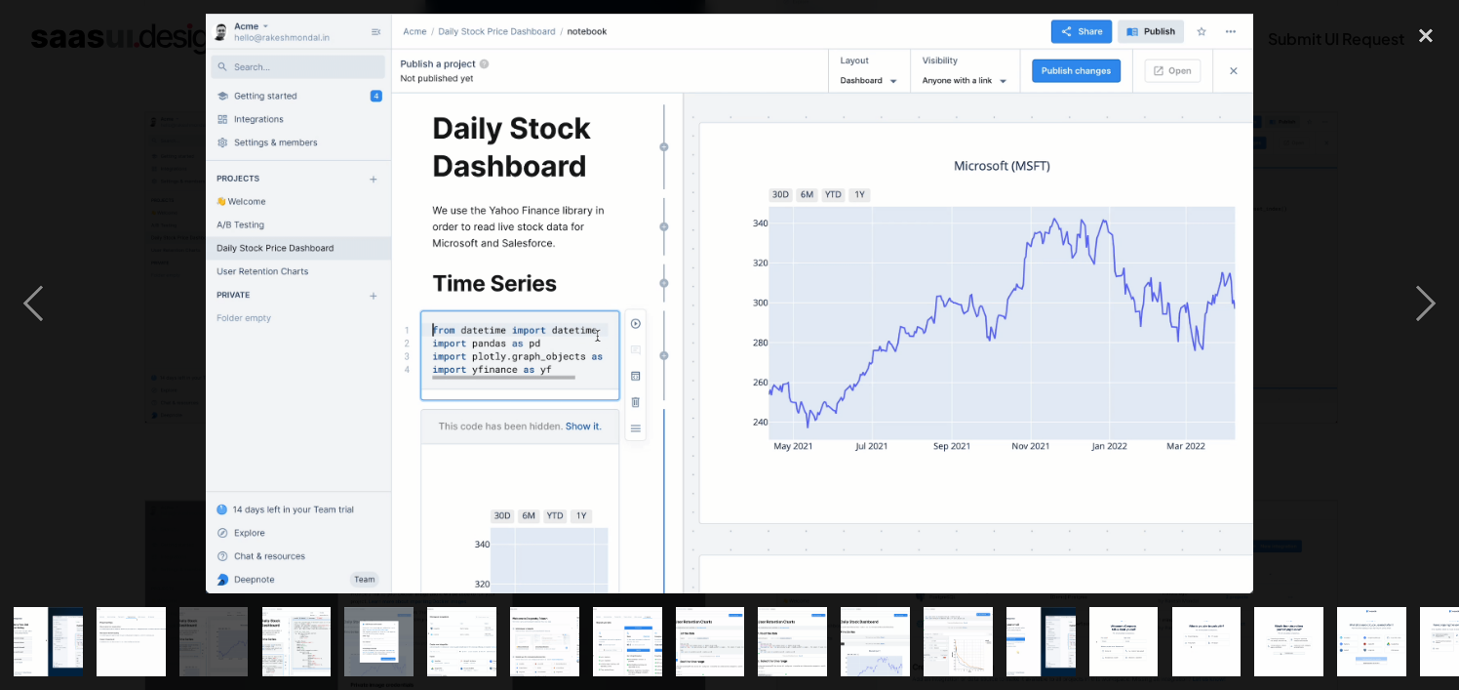
click at [1294, 177] on div at bounding box center [729, 303] width 1459 height 579
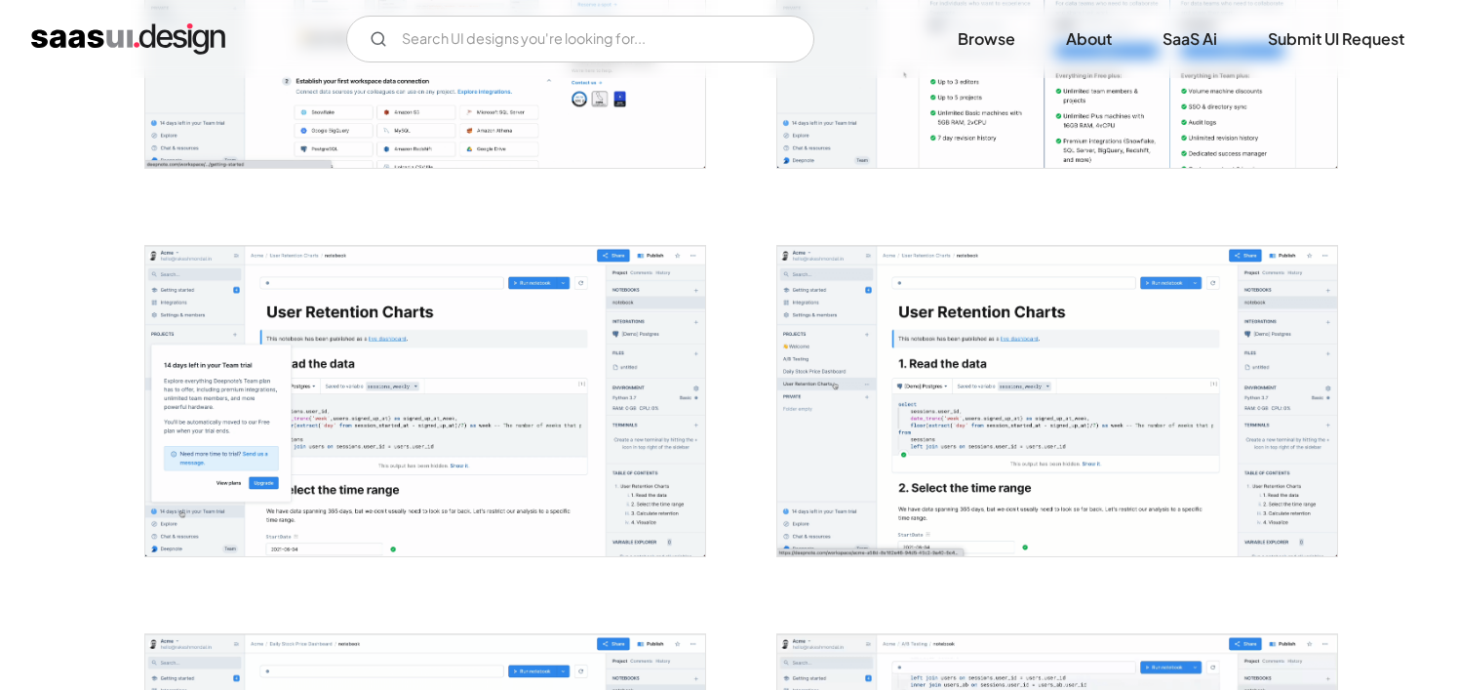
scroll to position [1988, 0]
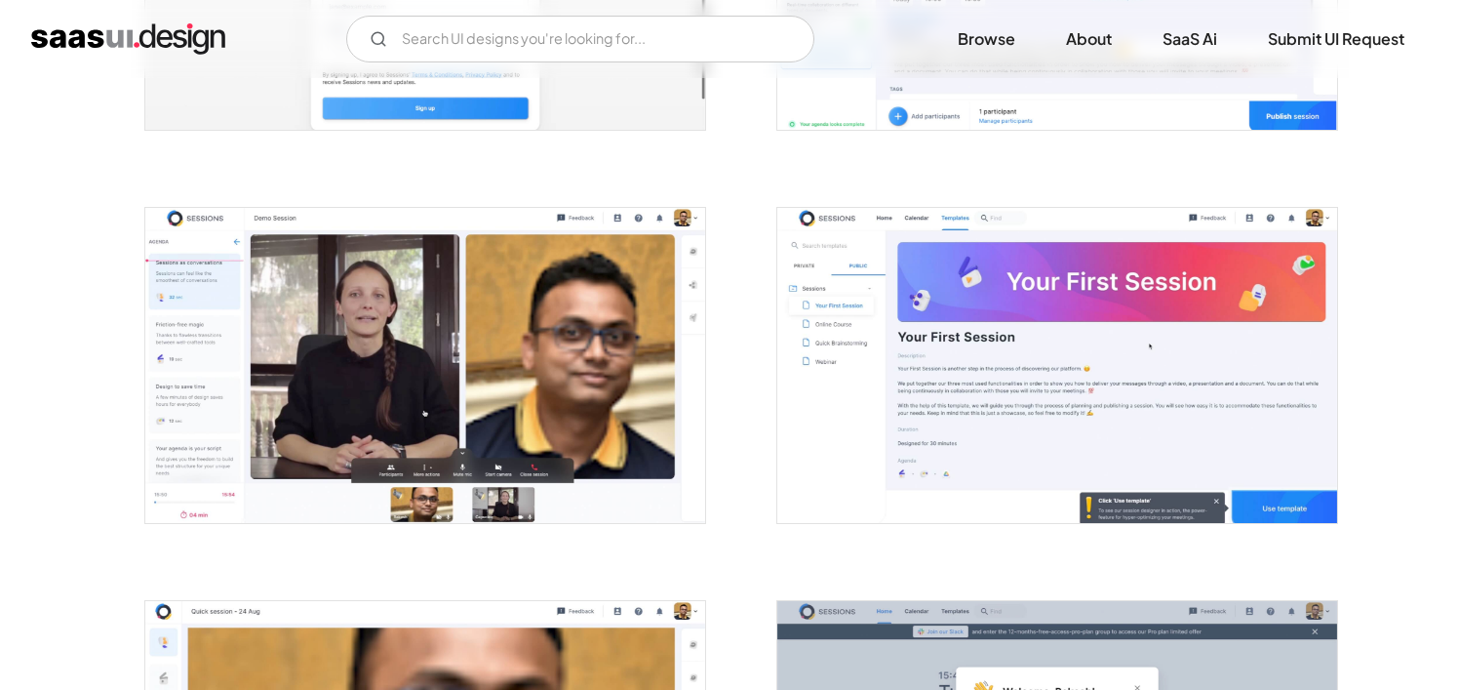
scroll to position [692, 0]
